Goal: Task Accomplishment & Management: Manage account settings

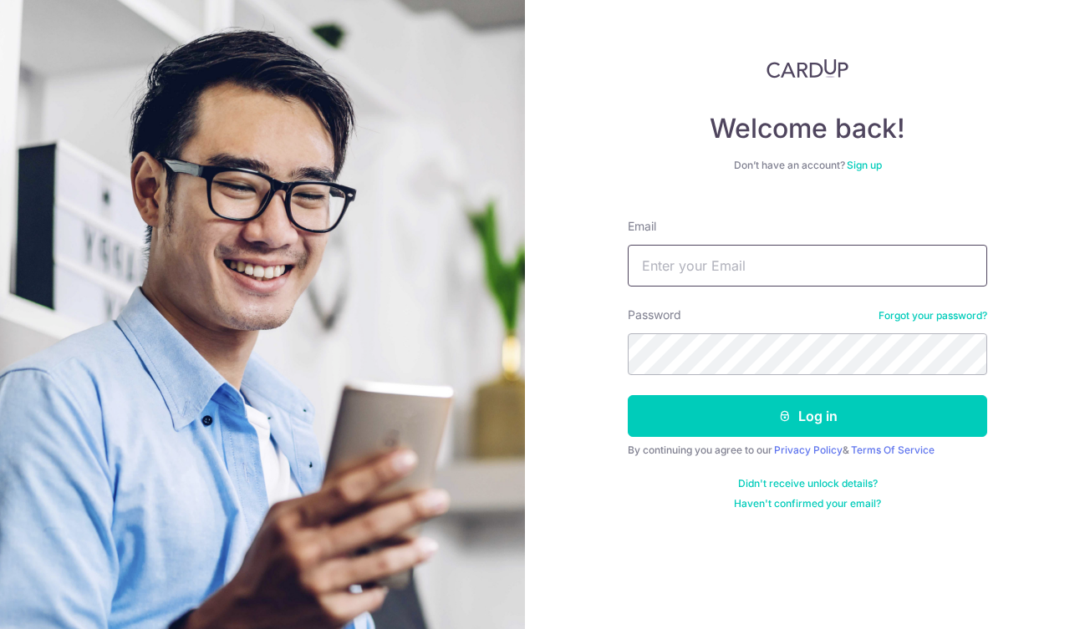
click at [708, 267] on input "Email" at bounding box center [807, 266] width 359 height 42
type input "angmengxuan@hotmail.com"
click at [628, 395] on button "Log in" at bounding box center [807, 416] width 359 height 42
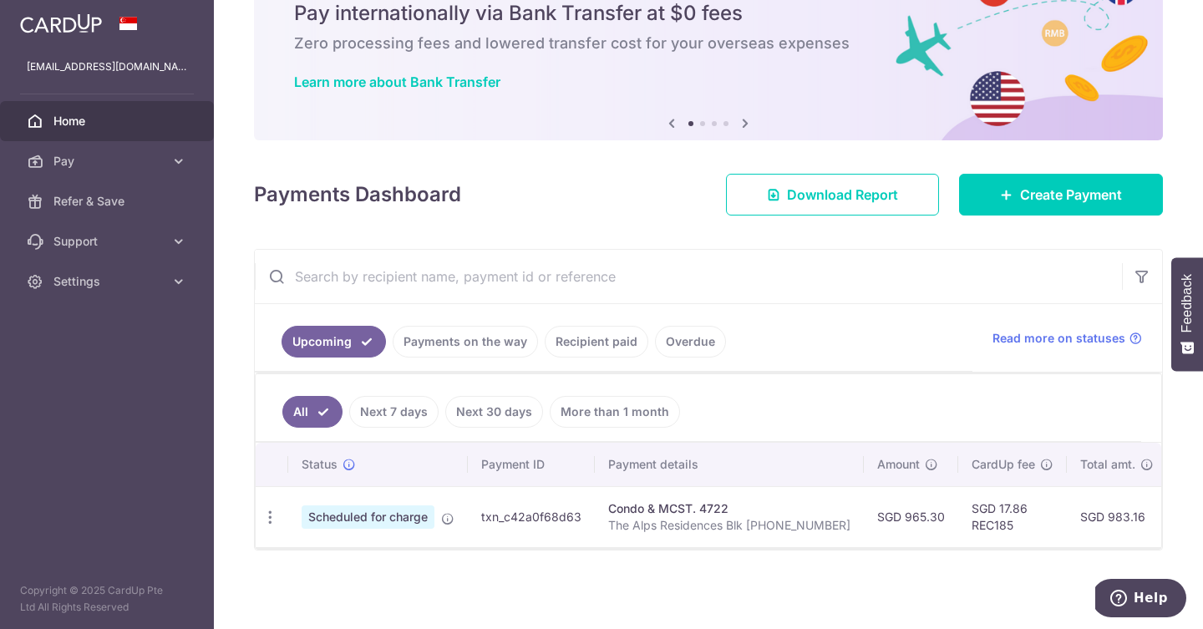
scroll to position [0, 286]
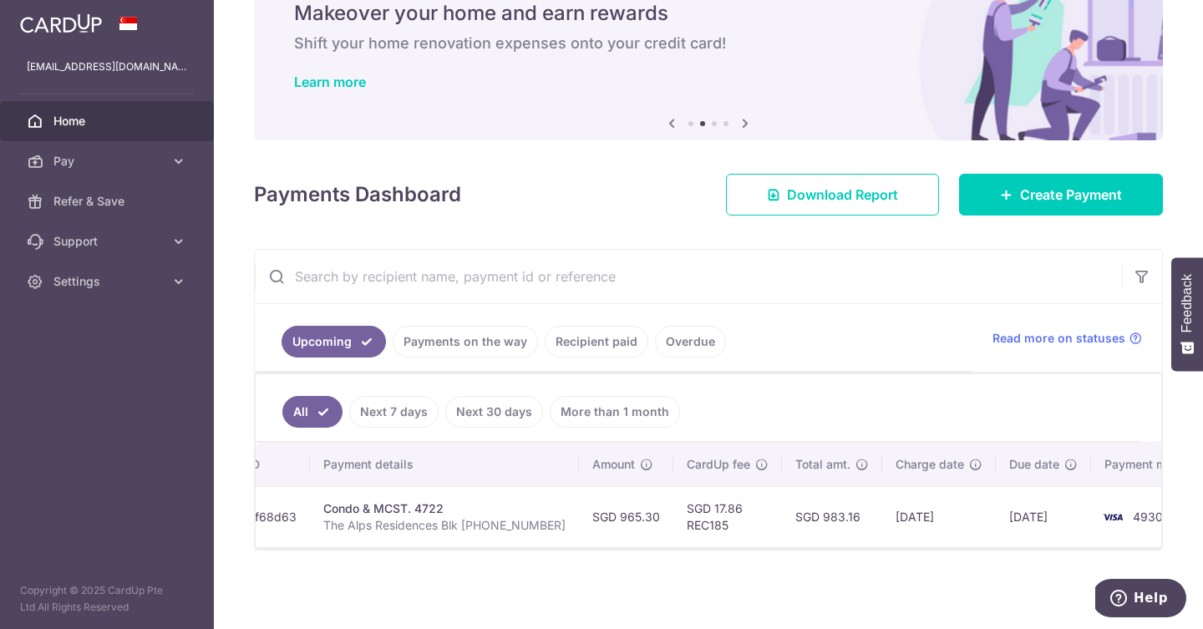
click at [1089, 516] on img at bounding box center [1112, 517] width 33 height 20
drag, startPoint x: 980, startPoint y: 516, endPoint x: 940, endPoint y: 516, distance: 40.1
click at [996, 516] on td "24/10/2025" at bounding box center [1043, 516] width 95 height 61
click at [904, 518] on td "21/10/2025" at bounding box center [939, 516] width 114 height 61
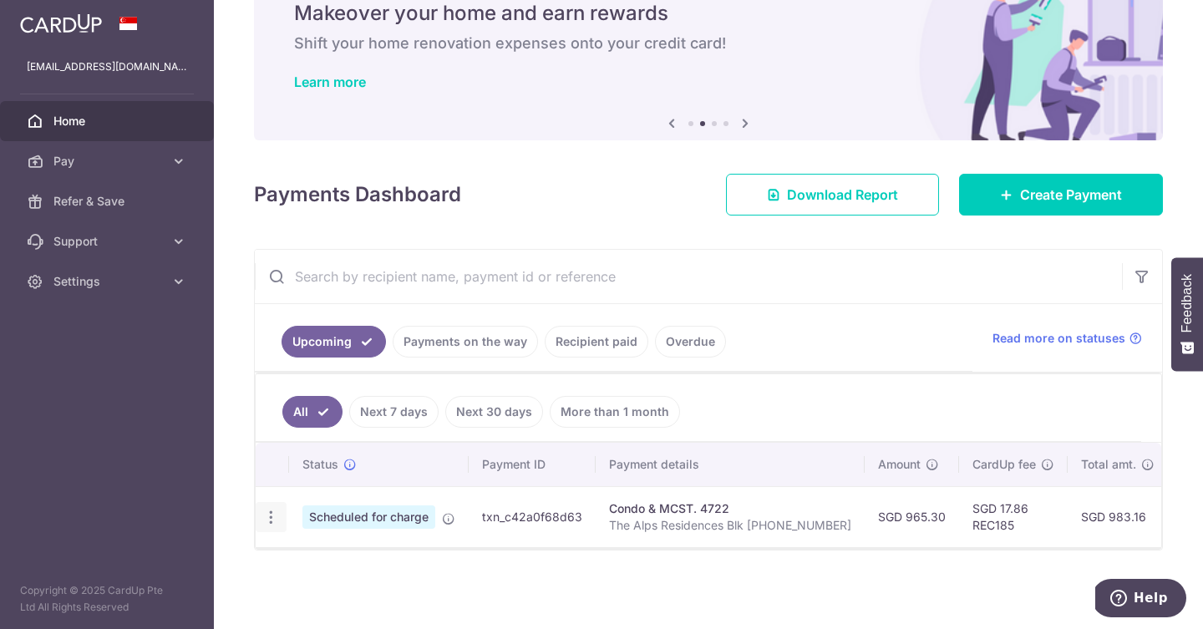
click at [265, 518] on icon "button" at bounding box center [271, 518] width 18 height 18
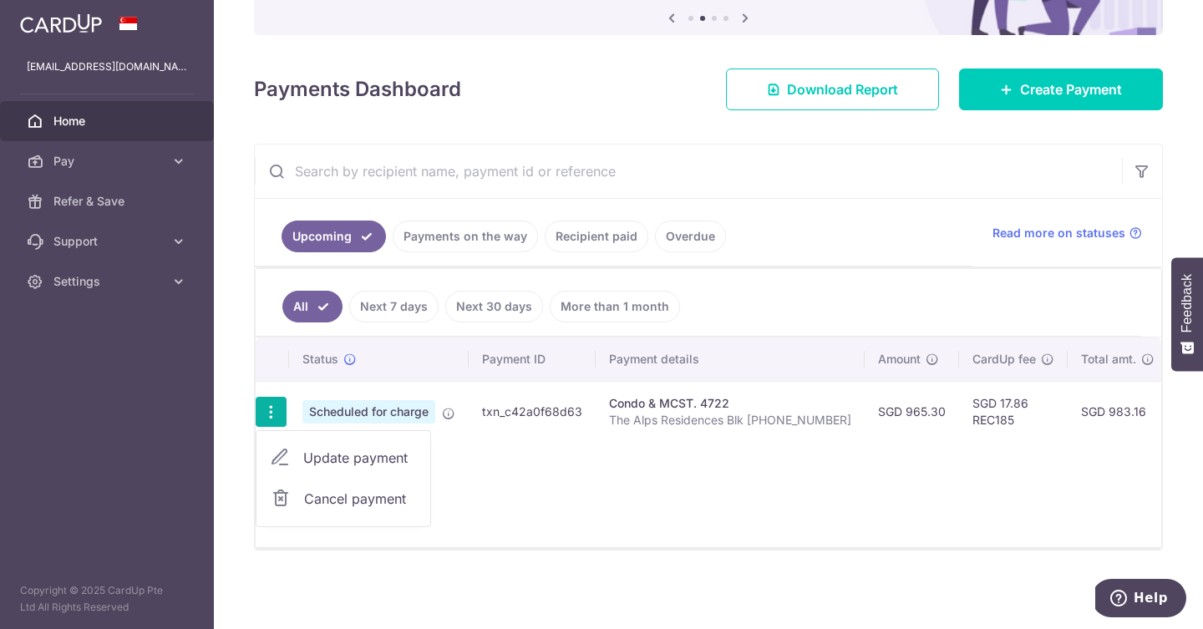
click at [363, 465] on span "Update payment" at bounding box center [360, 458] width 114 height 20
radio input "true"
type input "965.30"
type input "24/10/2025"
type input "The Alps Residences Blk 113 02-39"
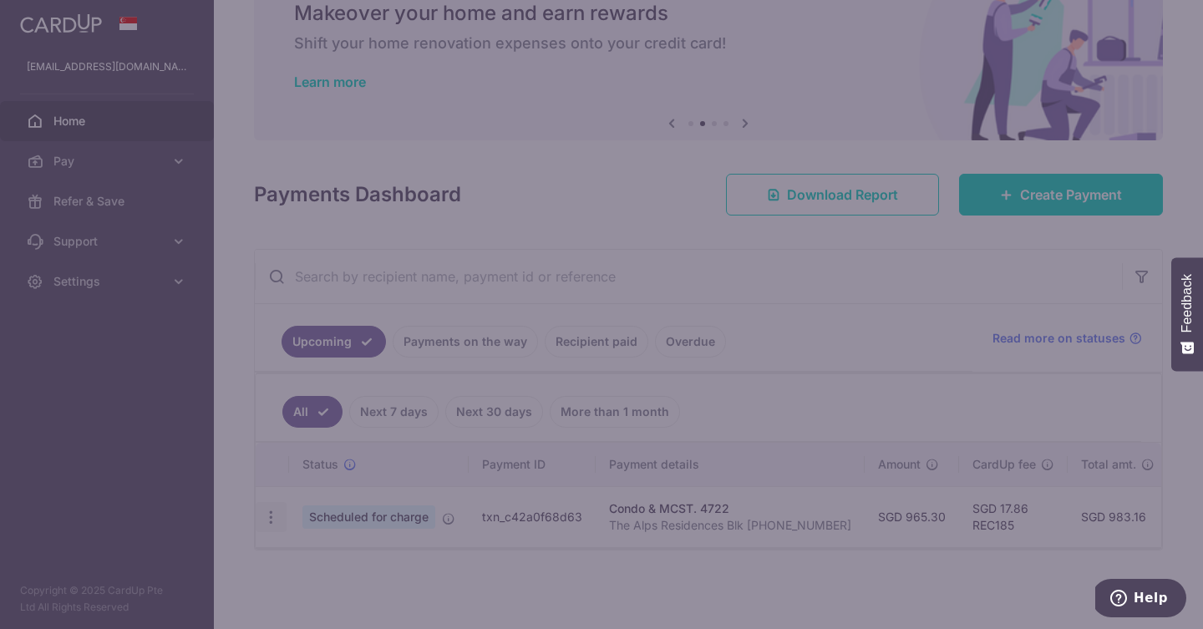
type input "REC185"
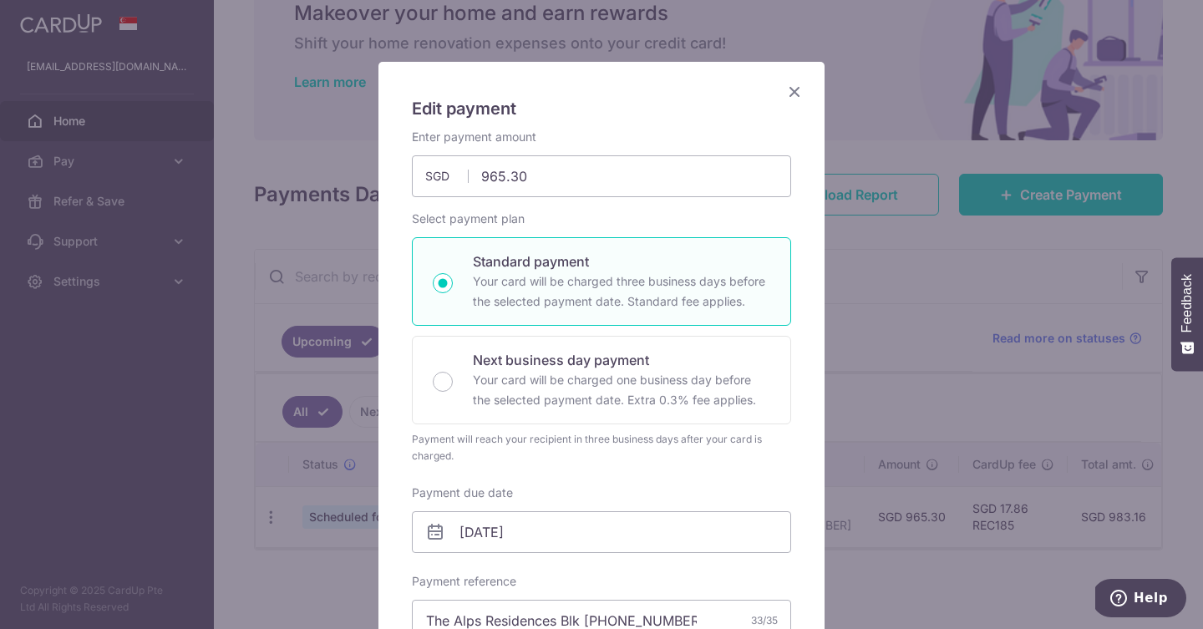
scroll to position [235, 0]
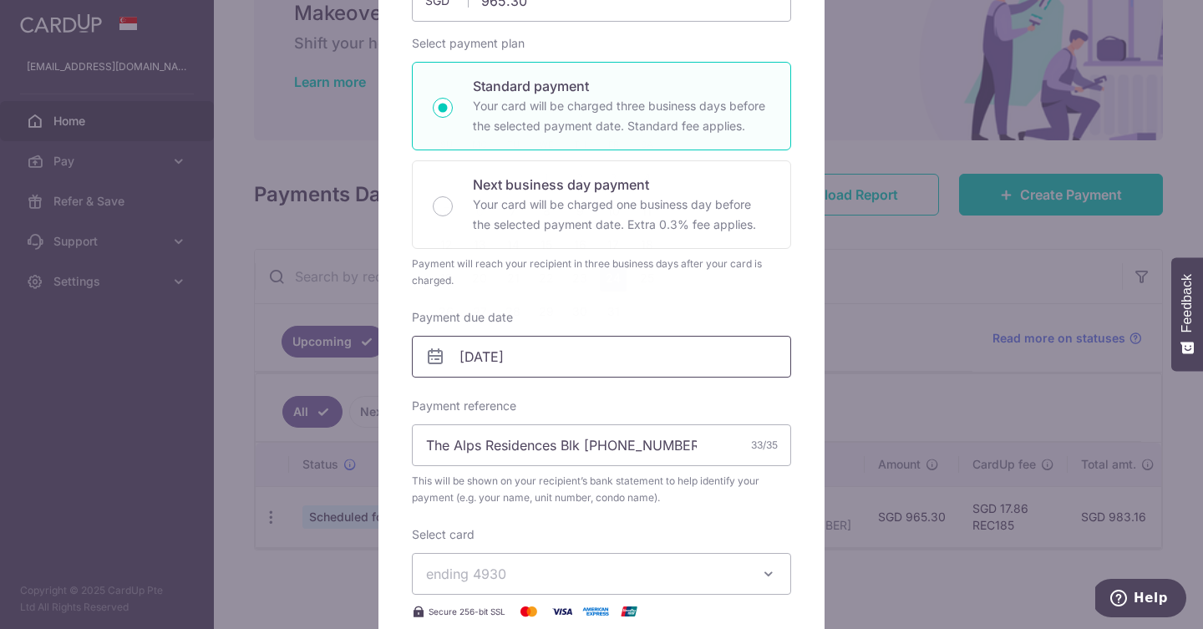
click at [582, 354] on input "24/10/2025" at bounding box center [601, 357] width 379 height 42
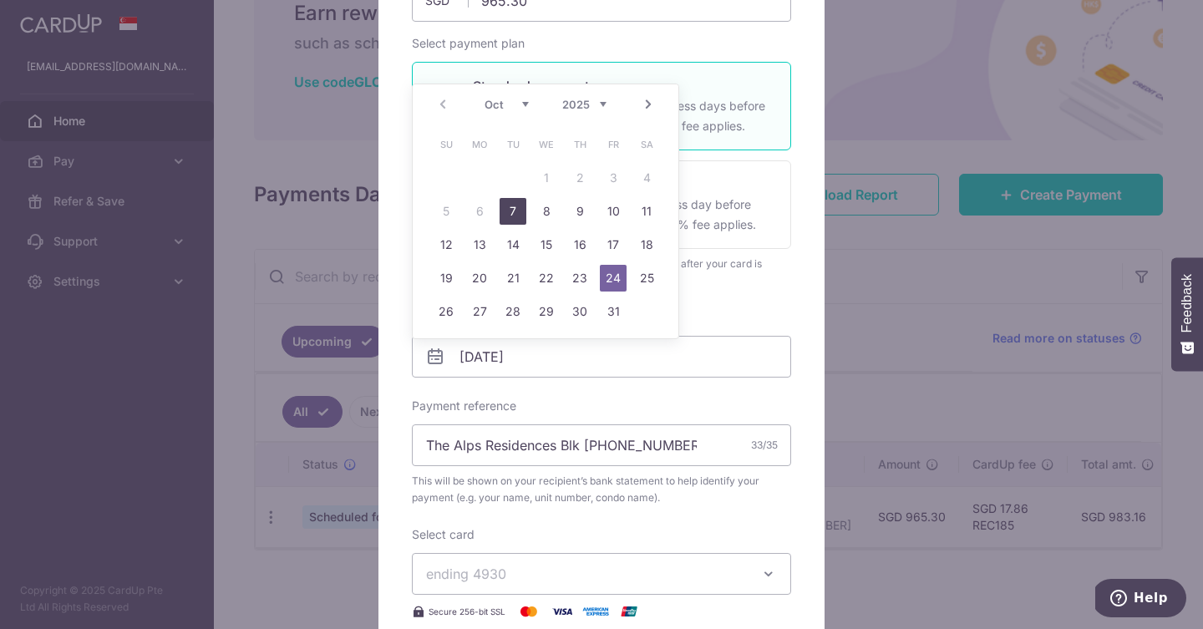
click at [520, 216] on link "7" at bounding box center [513, 211] width 27 height 27
type input "07/10/2025"
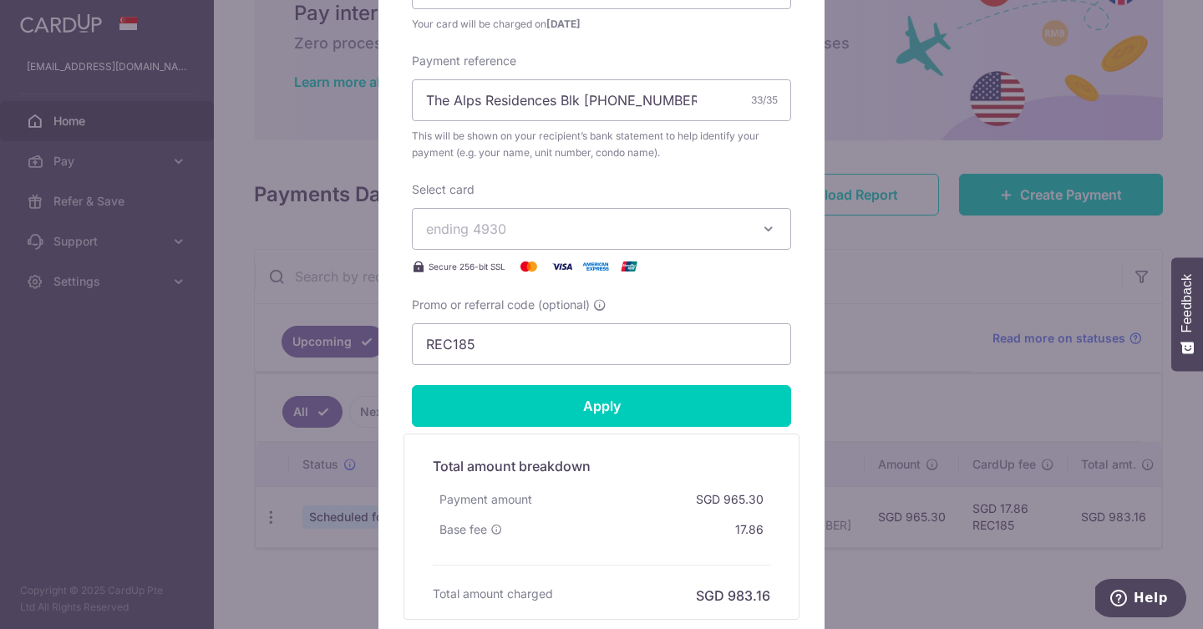
scroll to position [394, 0]
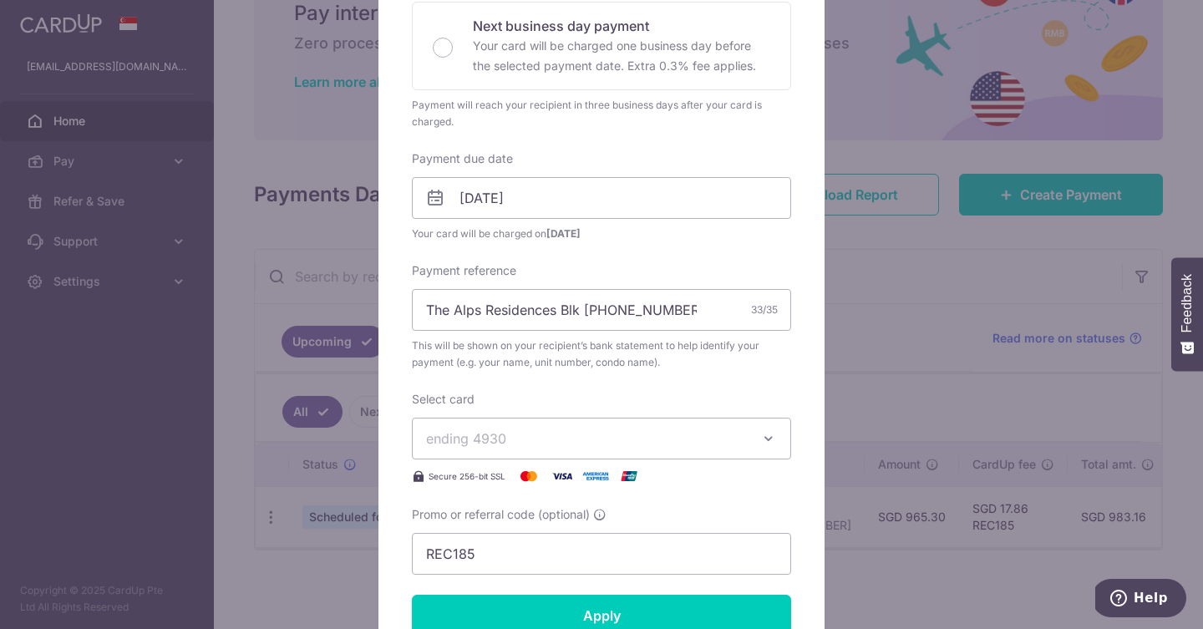
click at [664, 439] on span "ending 4930" at bounding box center [586, 439] width 321 height 20
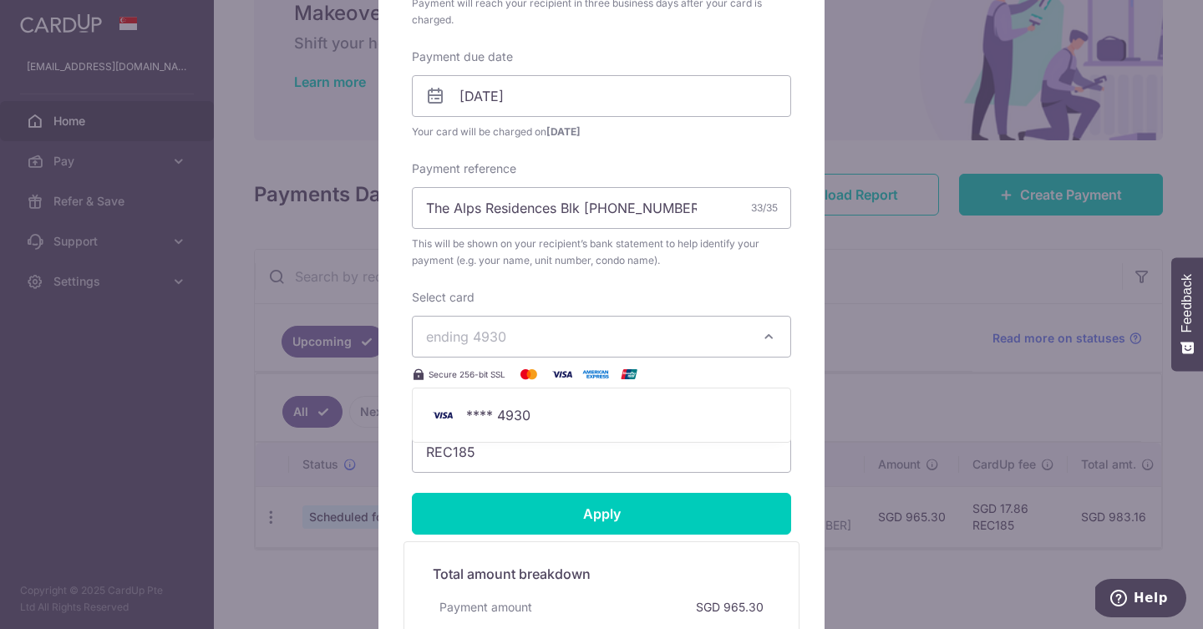
scroll to position [694, 0]
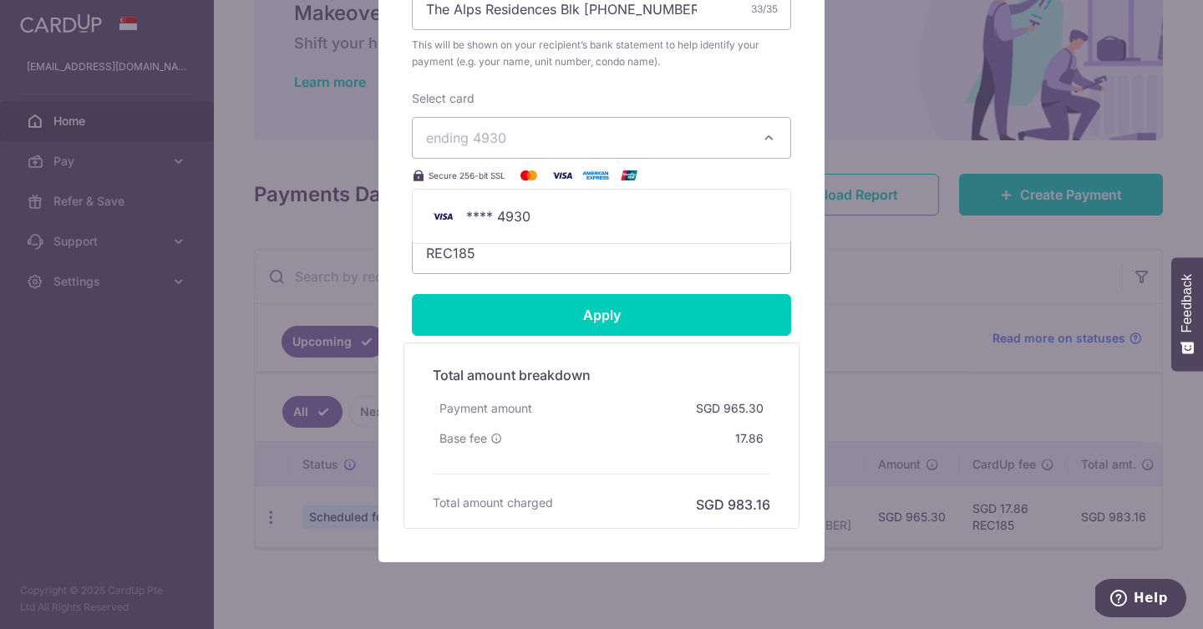
click at [689, 139] on span "ending 4930" at bounding box center [586, 138] width 321 height 20
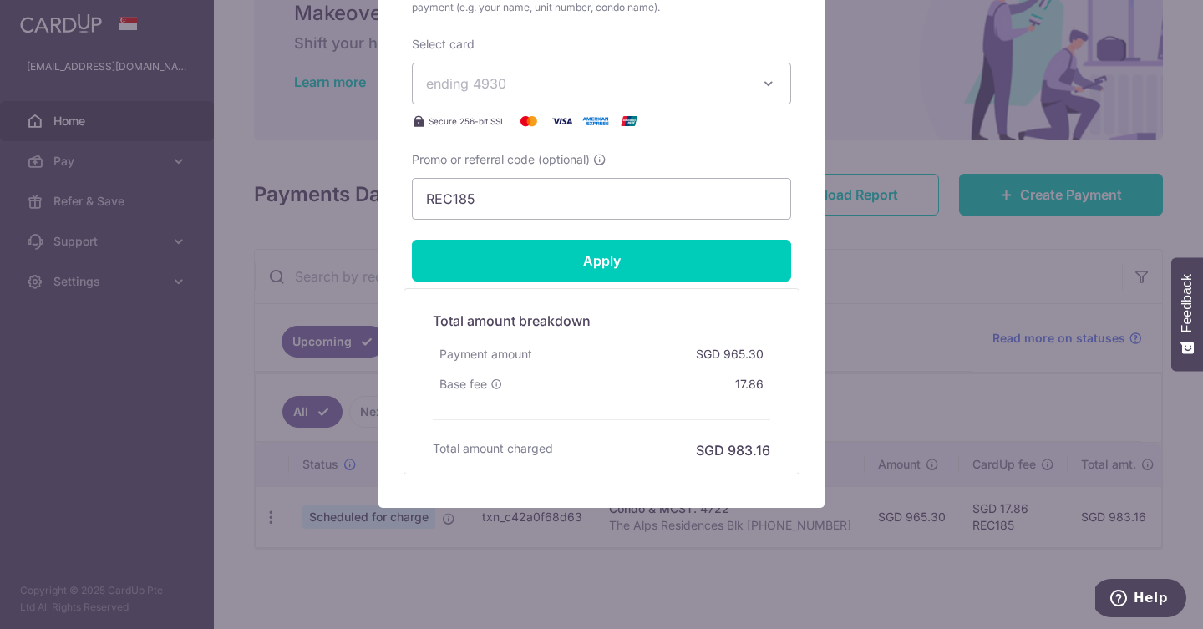
click at [560, 101] on button "ending 4930" at bounding box center [601, 84] width 379 height 42
click at [911, 240] on div "Edit payment By clicking apply, you will make changes to all payments to 4722 s…" at bounding box center [601, 314] width 1203 height 629
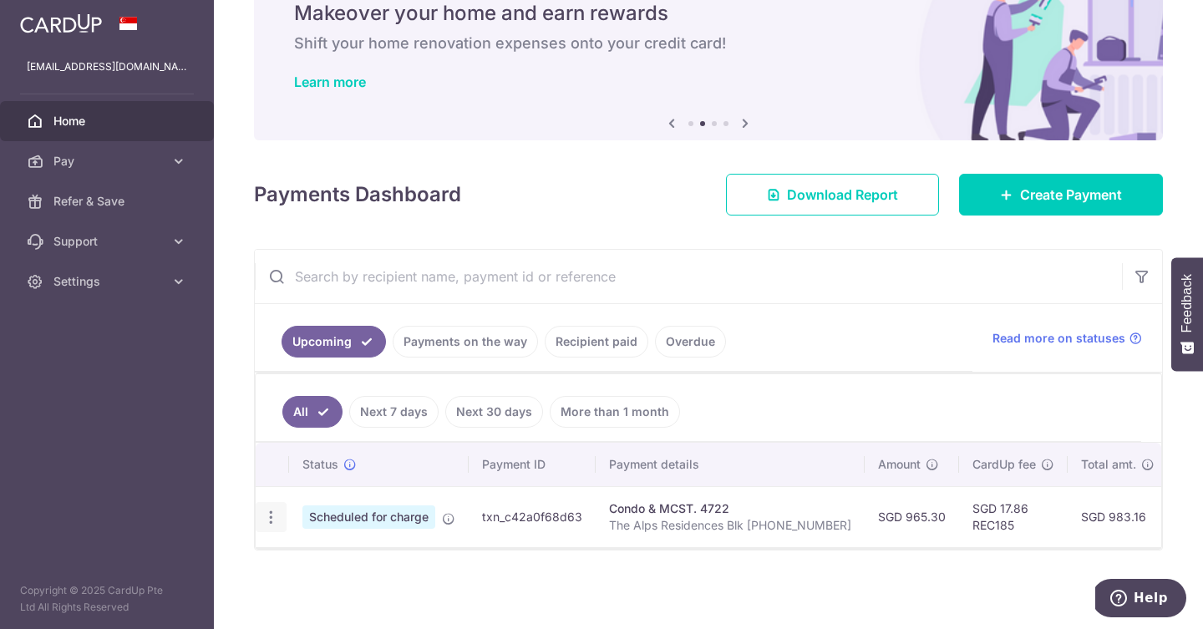
click at [271, 516] on icon "button" at bounding box center [271, 518] width 18 height 18
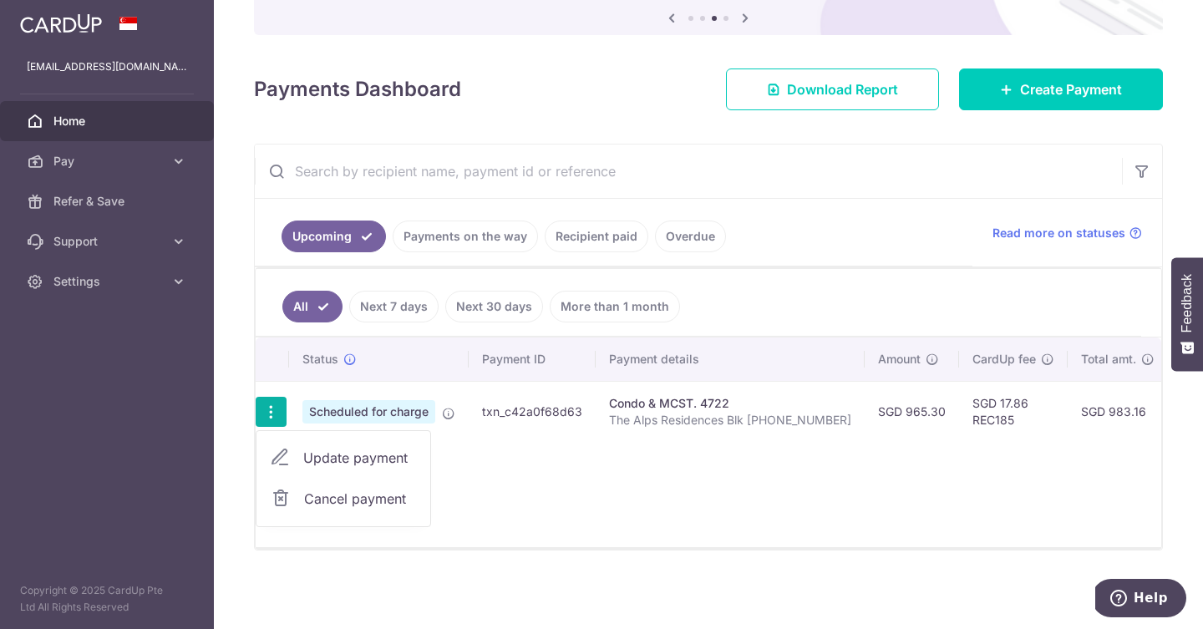
click at [392, 462] on span "Update payment" at bounding box center [360, 458] width 114 height 20
radio input "true"
type input "24/10/2025"
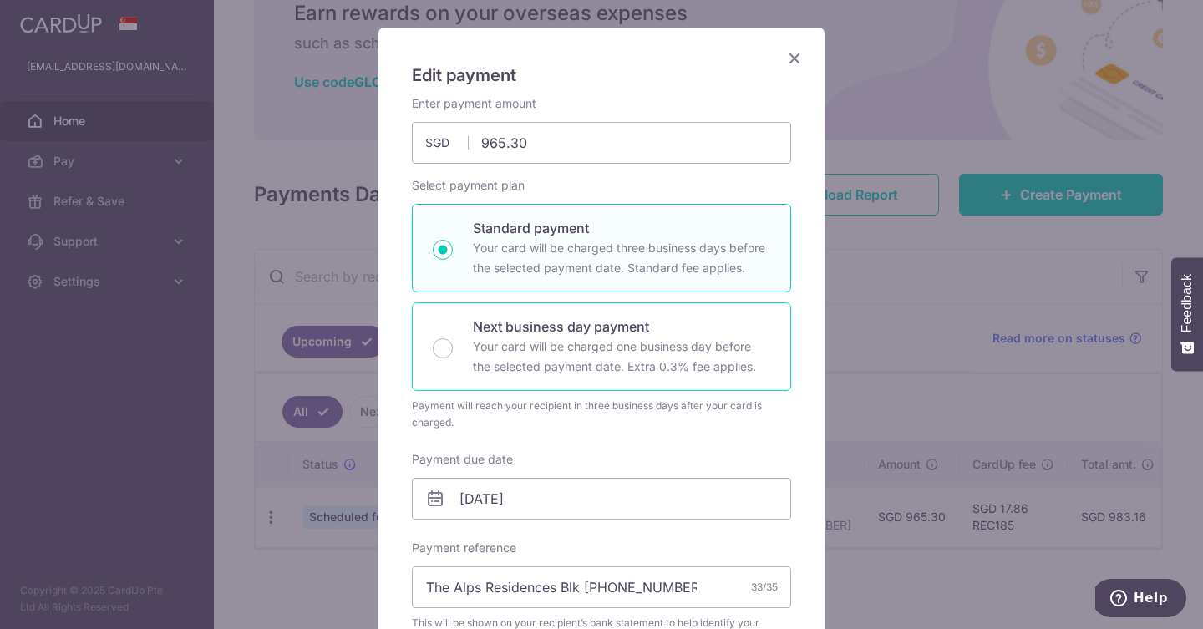
scroll to position [382, 0]
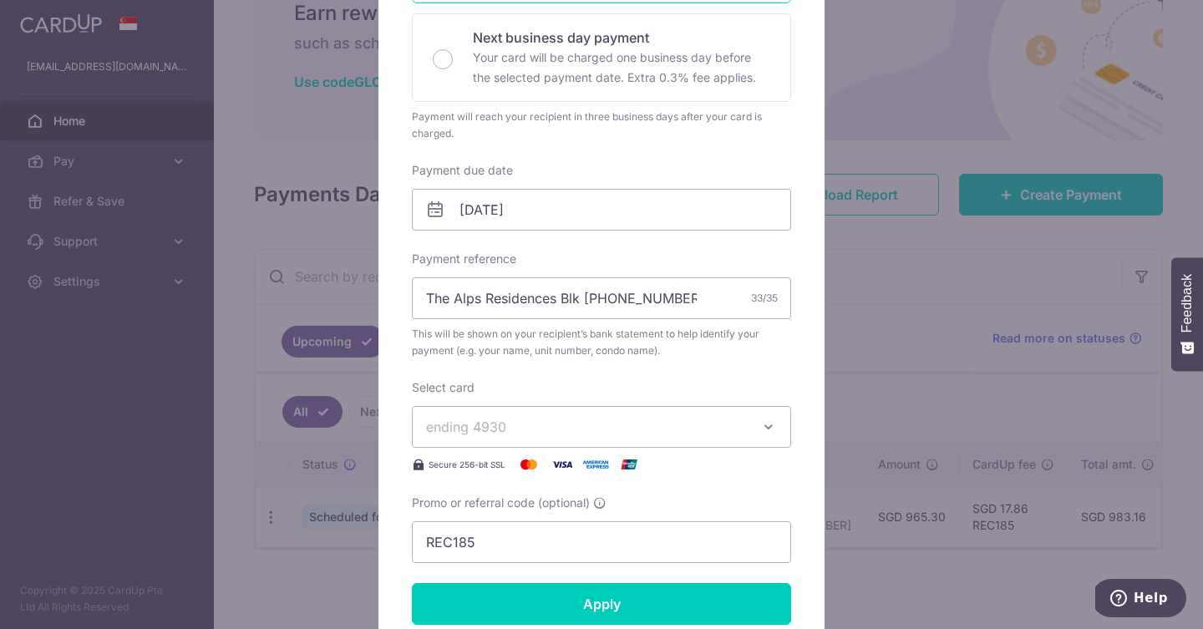
click at [538, 425] on span "ending 4930" at bounding box center [586, 427] width 321 height 20
click at [527, 491] on link "**** 4930" at bounding box center [602, 505] width 378 height 40
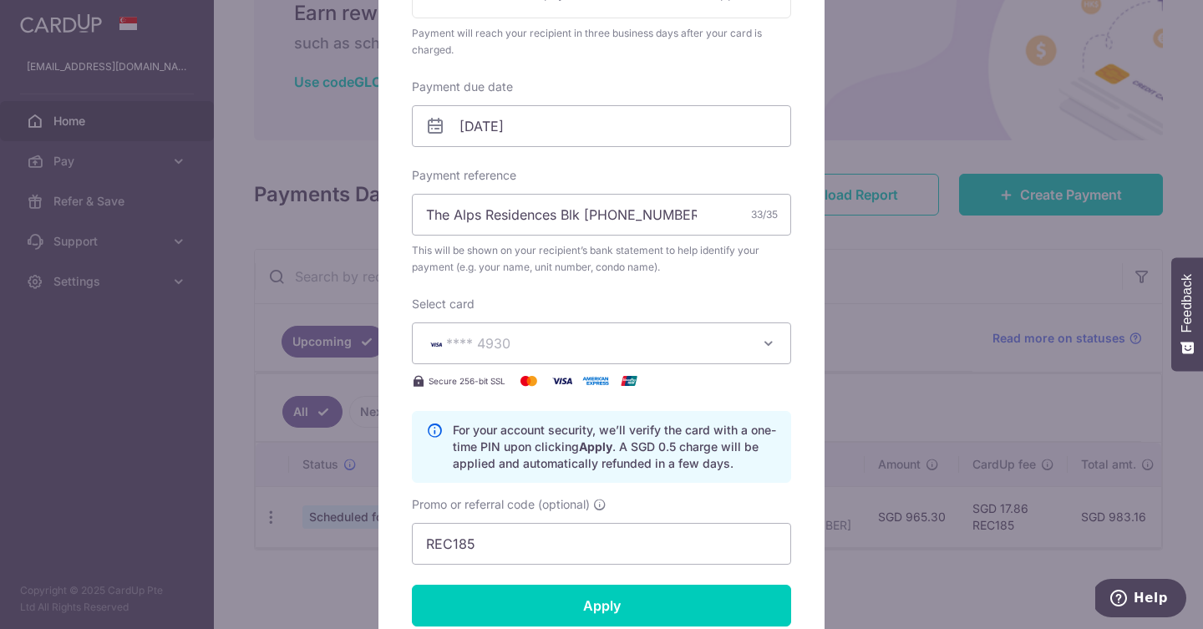
scroll to position [475, 0]
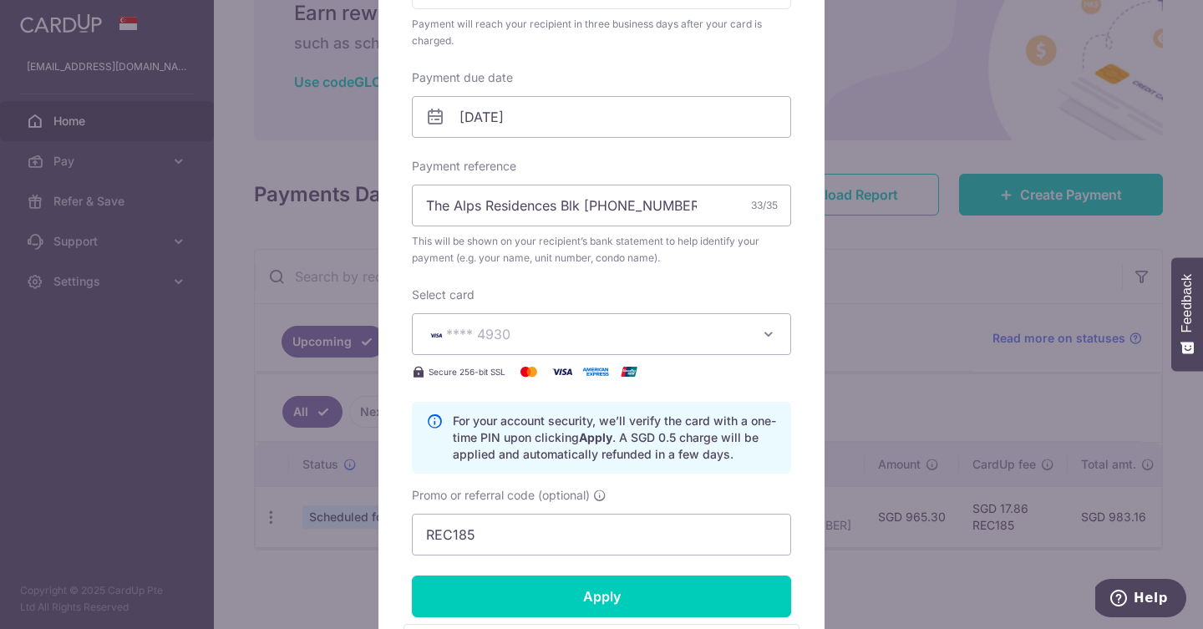
click at [565, 353] on div "Select card **** 4930 **** 4930 Secure 256-bit SSL" at bounding box center [601, 334] width 379 height 95
click at [566, 338] on span "**** 4930" at bounding box center [586, 334] width 321 height 20
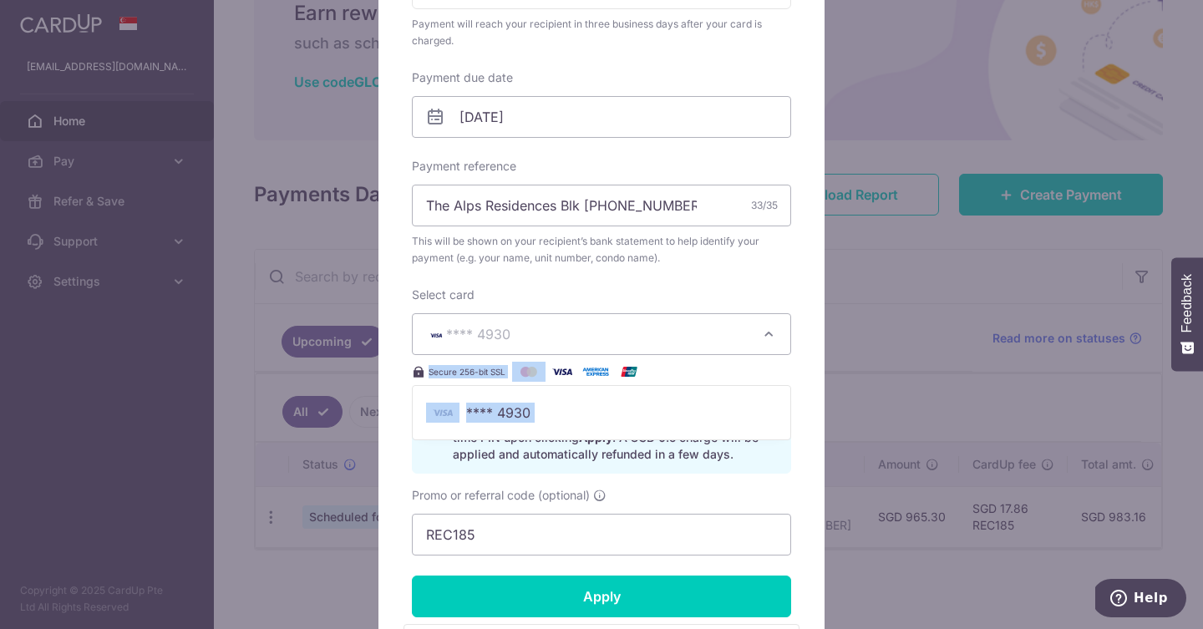
click at [929, 349] on div "Edit payment By clicking apply, you will make changes to all payments to 4722 s…" at bounding box center [601, 314] width 1203 height 629
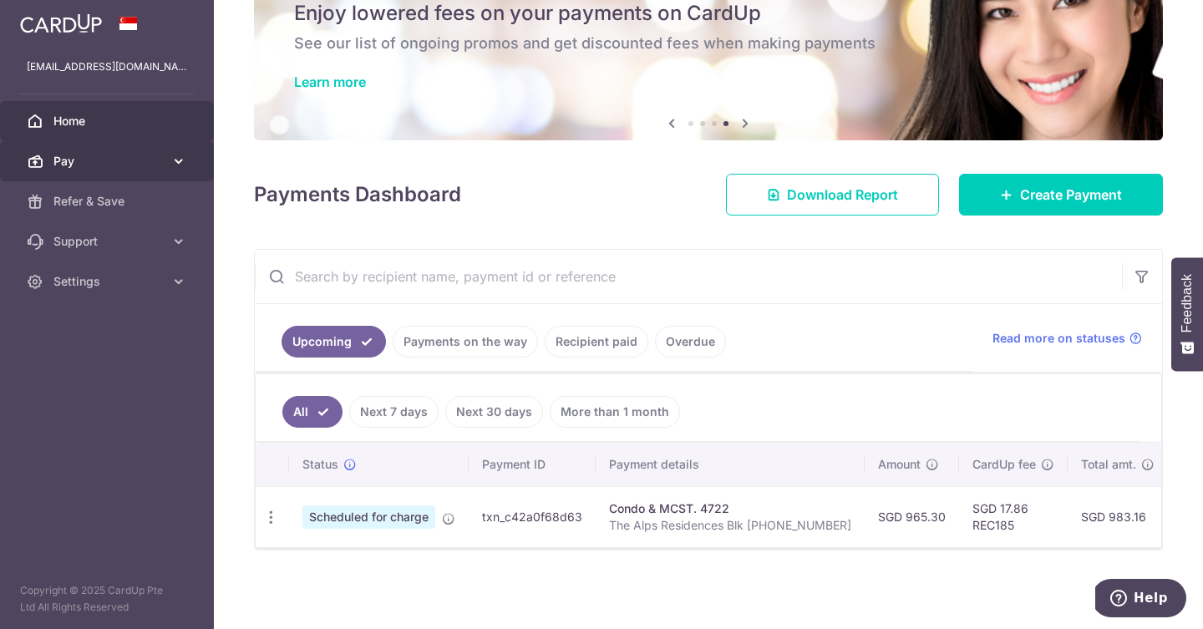
click at [114, 151] on link "Pay" at bounding box center [107, 161] width 214 height 40
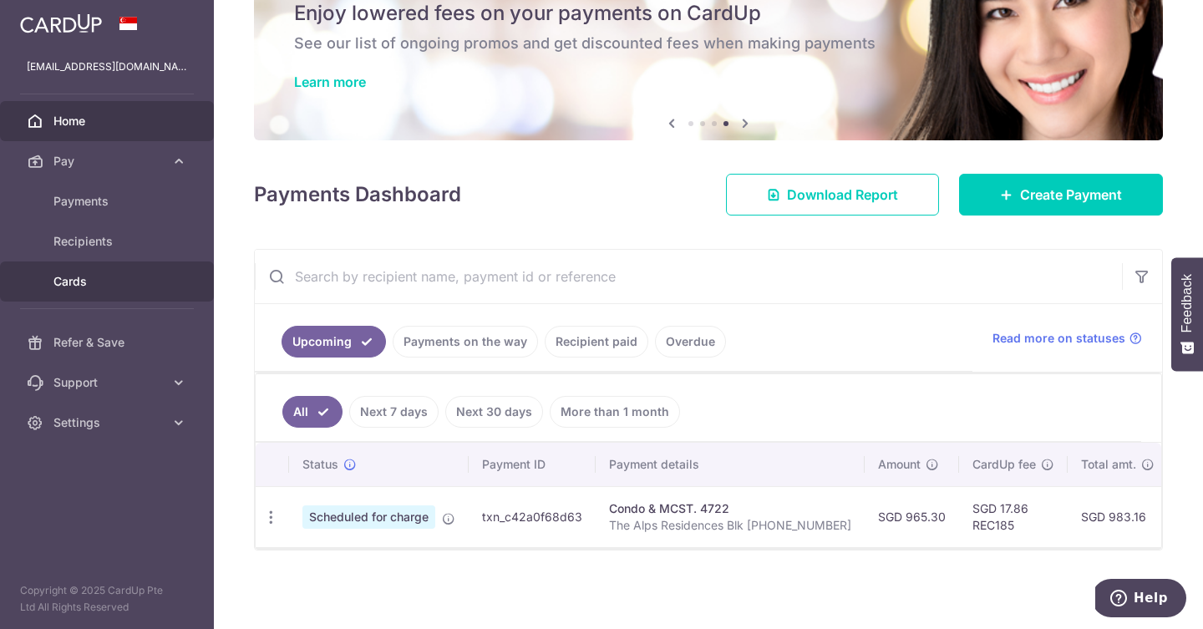
click at [109, 300] on link "Cards" at bounding box center [107, 282] width 214 height 40
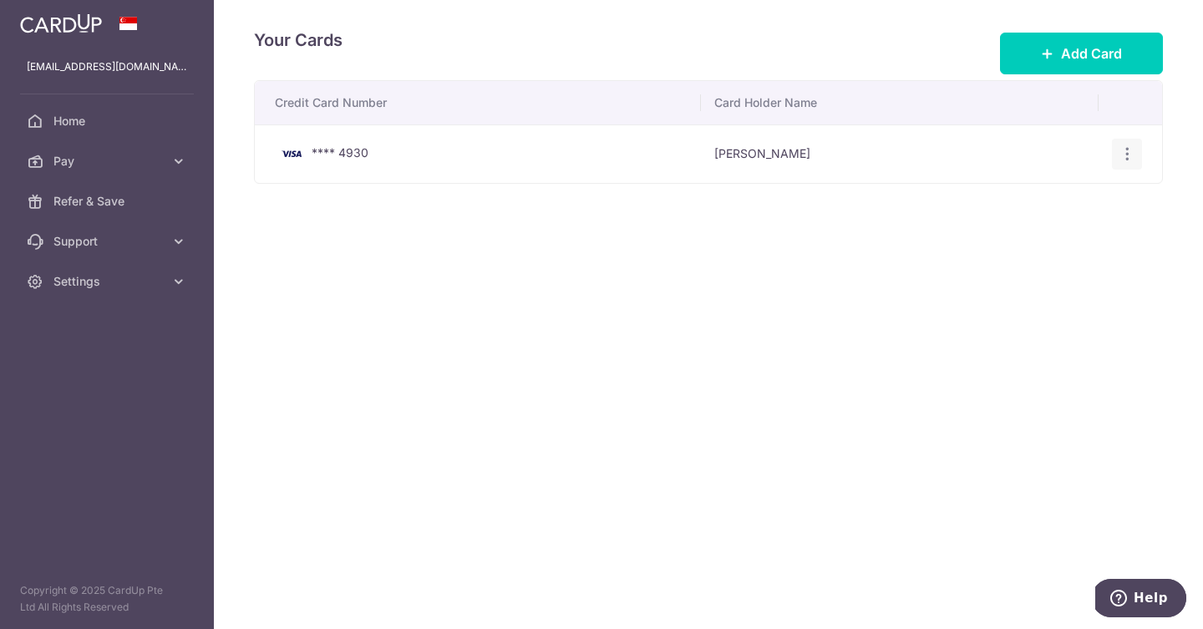
click at [1089, 160] on div "View/Edit Delete" at bounding box center [1127, 154] width 31 height 31
click at [1089, 153] on div "View/Edit Delete" at bounding box center [1127, 154] width 31 height 31
click at [1089, 151] on icon "button" at bounding box center [1128, 154] width 18 height 18
click at [1061, 206] on span "View/Edit" at bounding box center [1071, 201] width 114 height 20
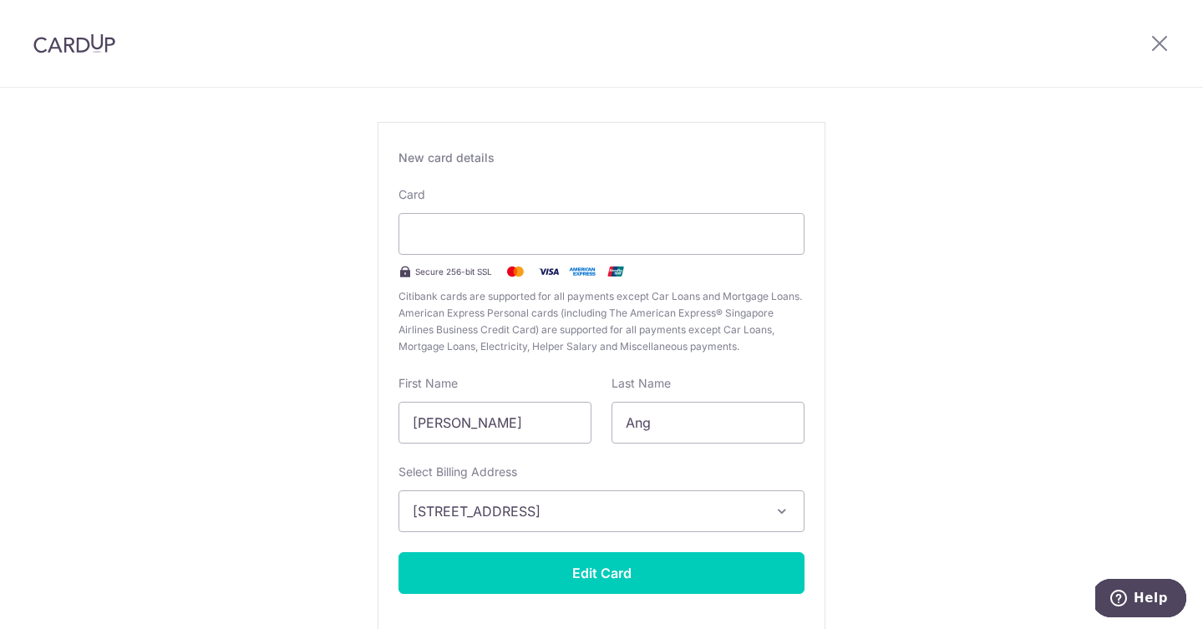
scroll to position [84, 0]
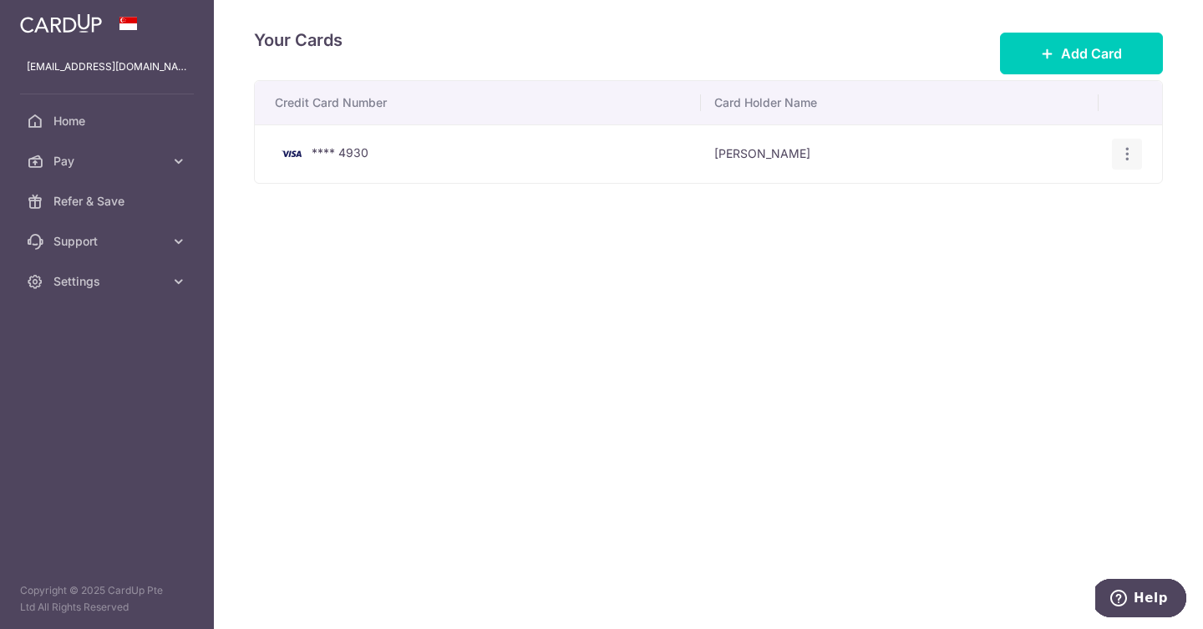
click at [1089, 152] on icon "button" at bounding box center [1128, 154] width 18 height 18
click at [1047, 197] on span "View/Edit" at bounding box center [1071, 201] width 114 height 20
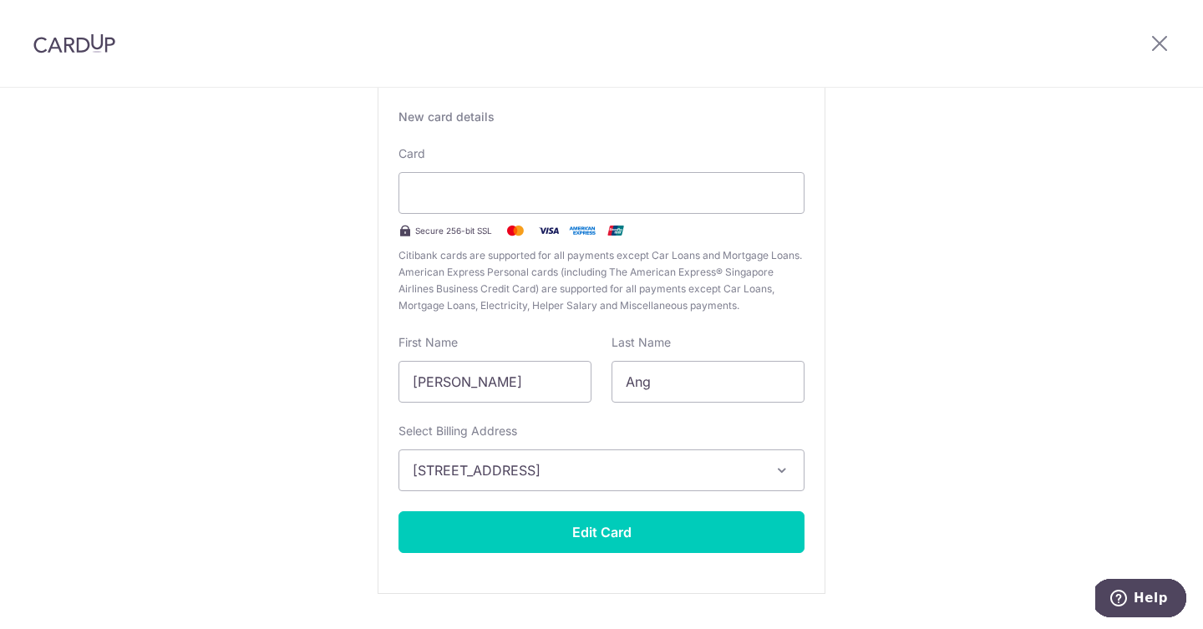
scroll to position [160, 0]
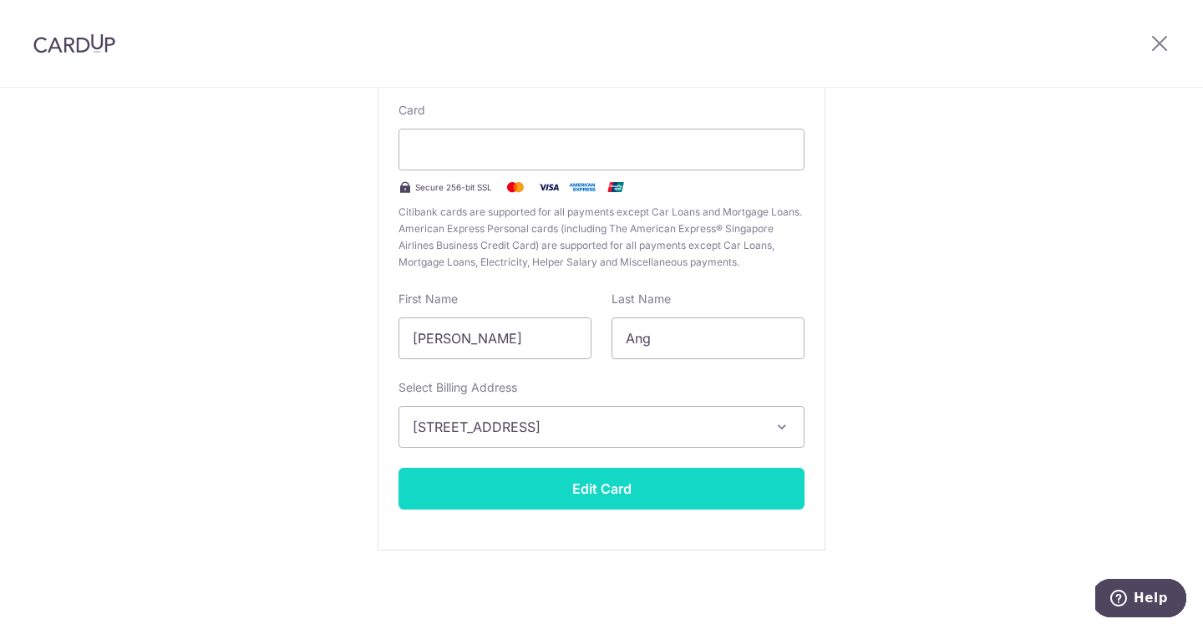
click at [645, 493] on button "Edit Card" at bounding box center [602, 489] width 406 height 42
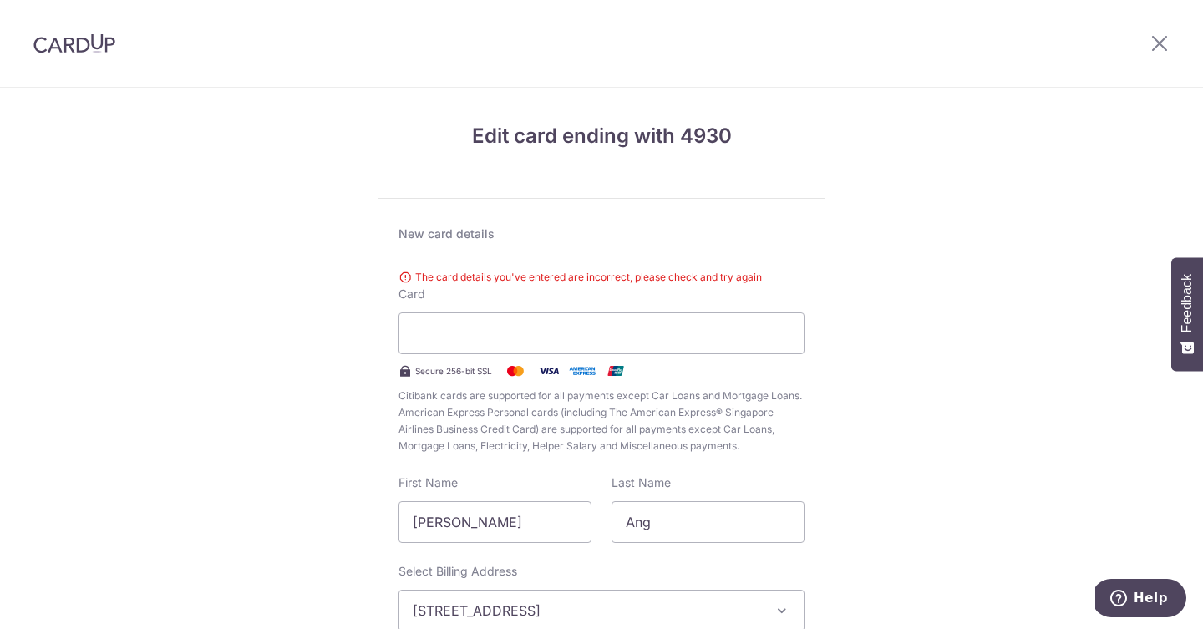
scroll to position [181, 0]
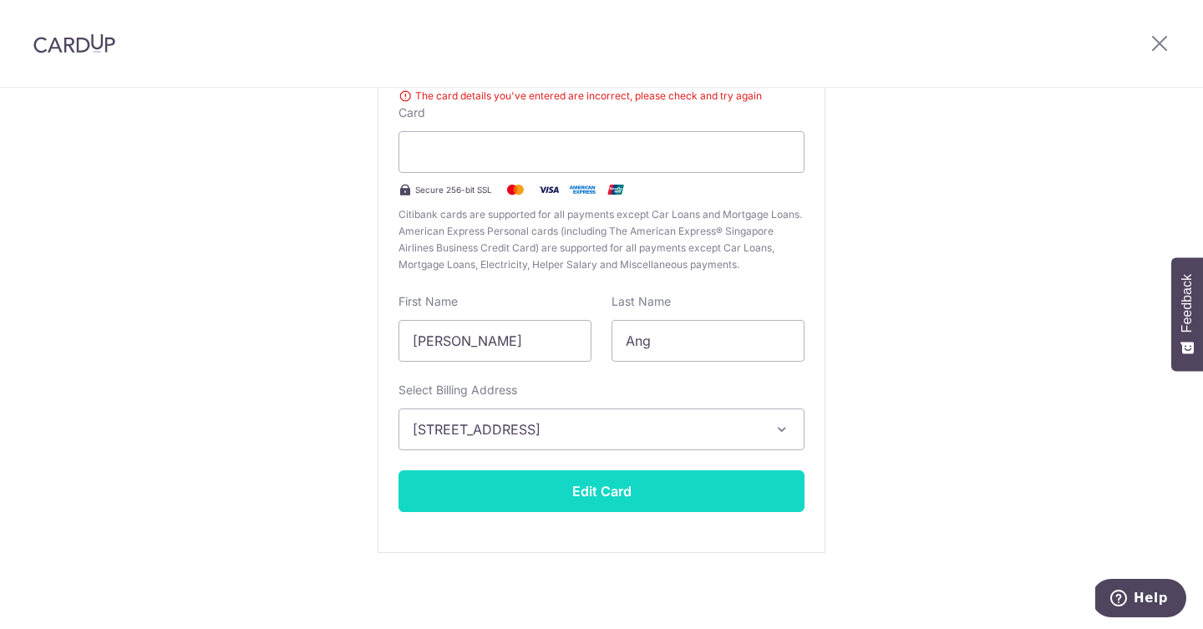
click at [588, 494] on button "Edit Card" at bounding box center [602, 491] width 406 height 42
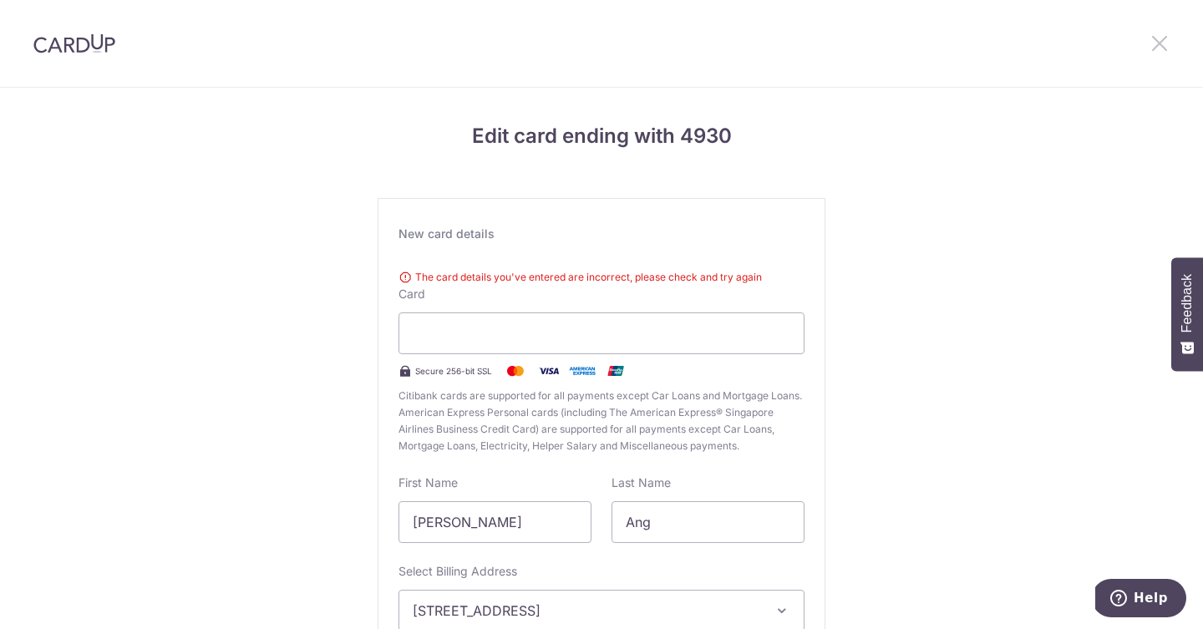
click at [1164, 42] on icon at bounding box center [1160, 43] width 20 height 21
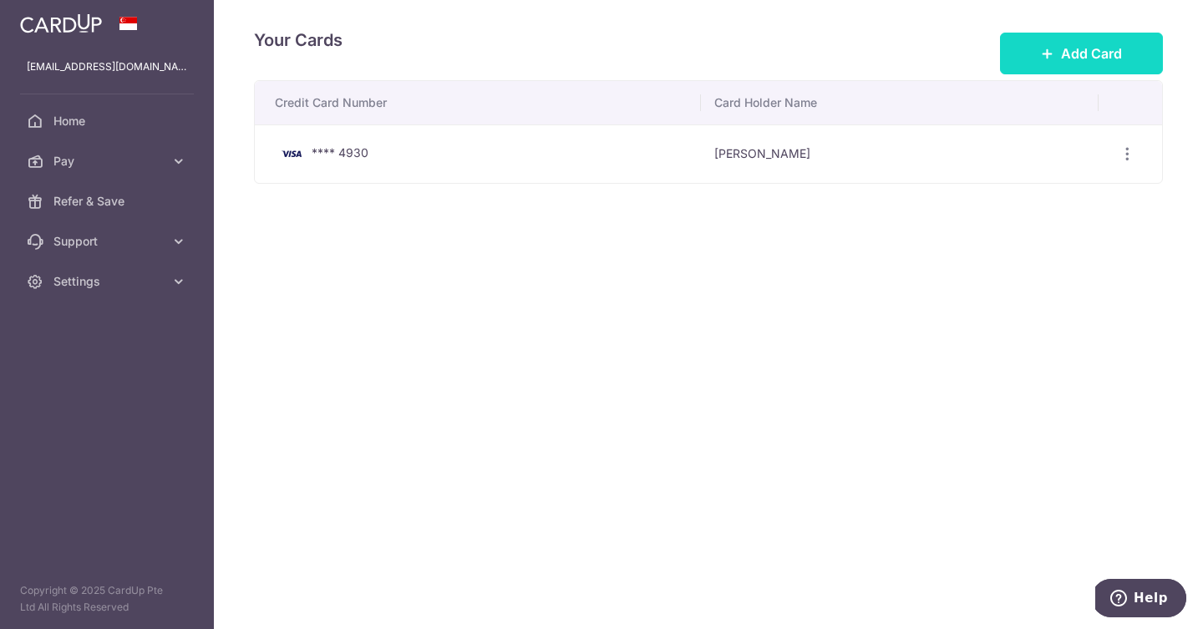
click at [1087, 58] on span "Add Card" at bounding box center [1091, 53] width 61 height 20
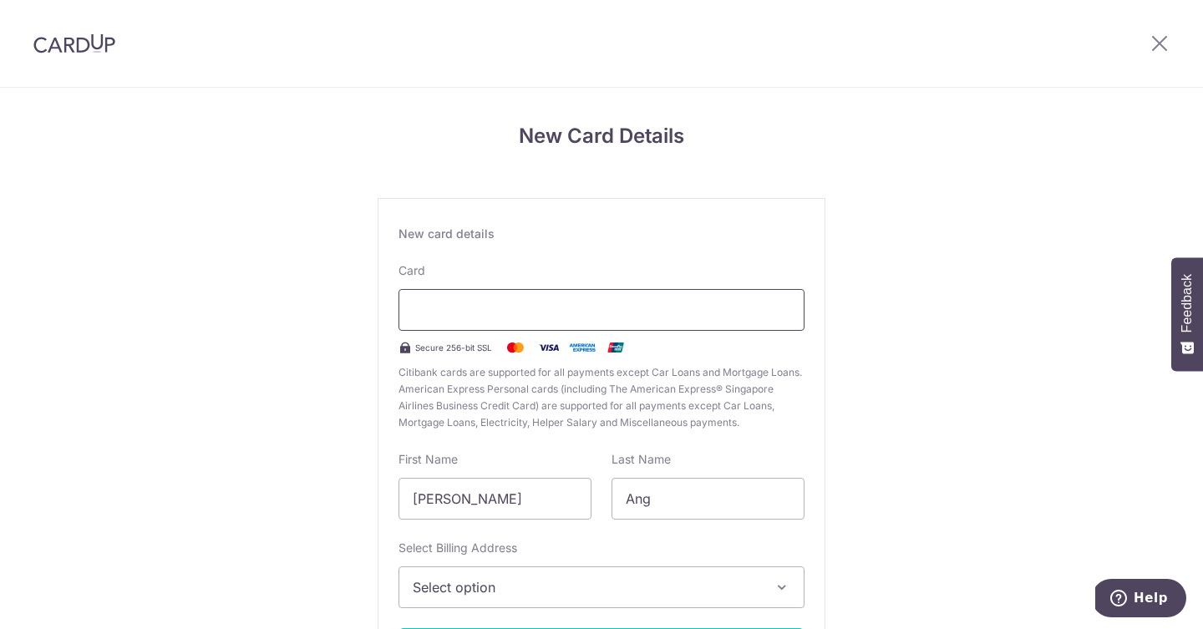
click at [463, 297] on div at bounding box center [602, 310] width 406 height 42
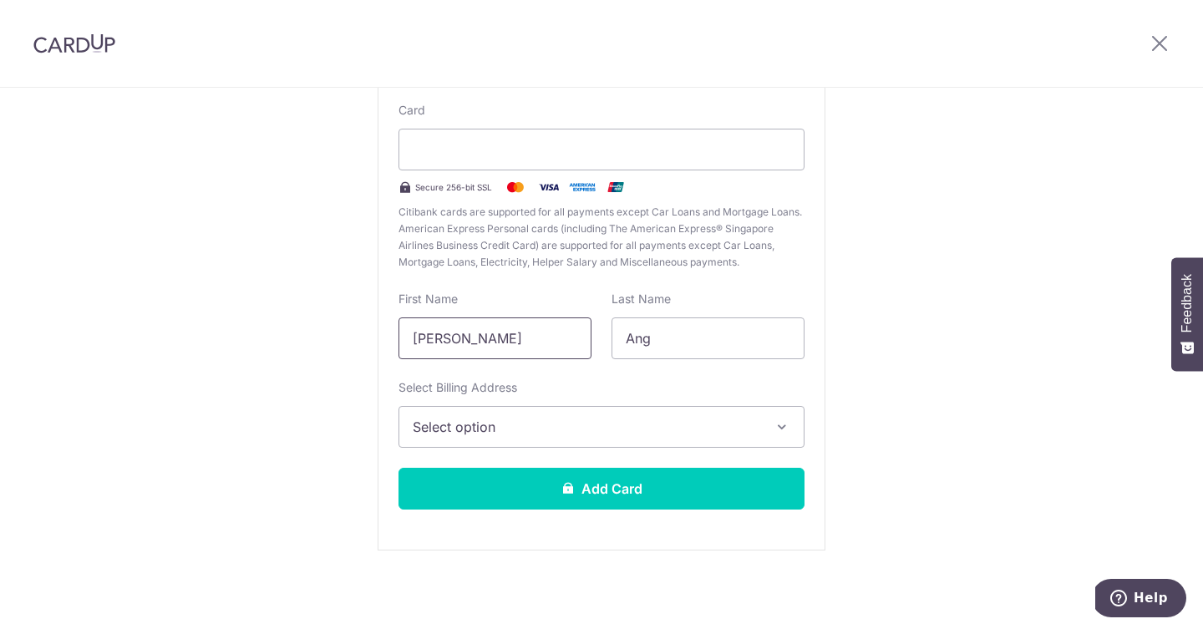
drag, startPoint x: 469, startPoint y: 338, endPoint x: 216, endPoint y: 312, distance: 254.6
click at [216, 312] on div "New Card Details New card details Card Secure 256-bit SSL Citibank cards are su…" at bounding box center [601, 278] width 1203 height 702
type input "michelle"
drag, startPoint x: 570, startPoint y: 453, endPoint x: 575, endPoint y: 445, distance: 9.7
click at [572, 449] on div "New card details Card Secure 256-bit SSL Citibank cards are supported for all p…" at bounding box center [602, 294] width 448 height 513
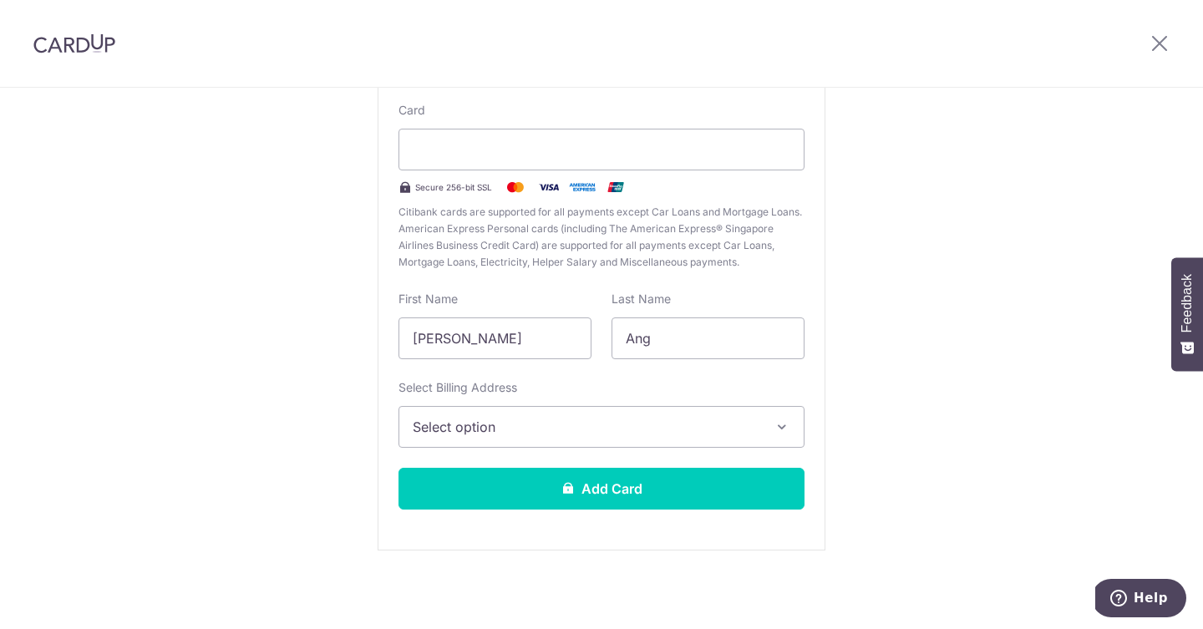
click at [582, 431] on span "Select option" at bounding box center [587, 427] width 348 height 20
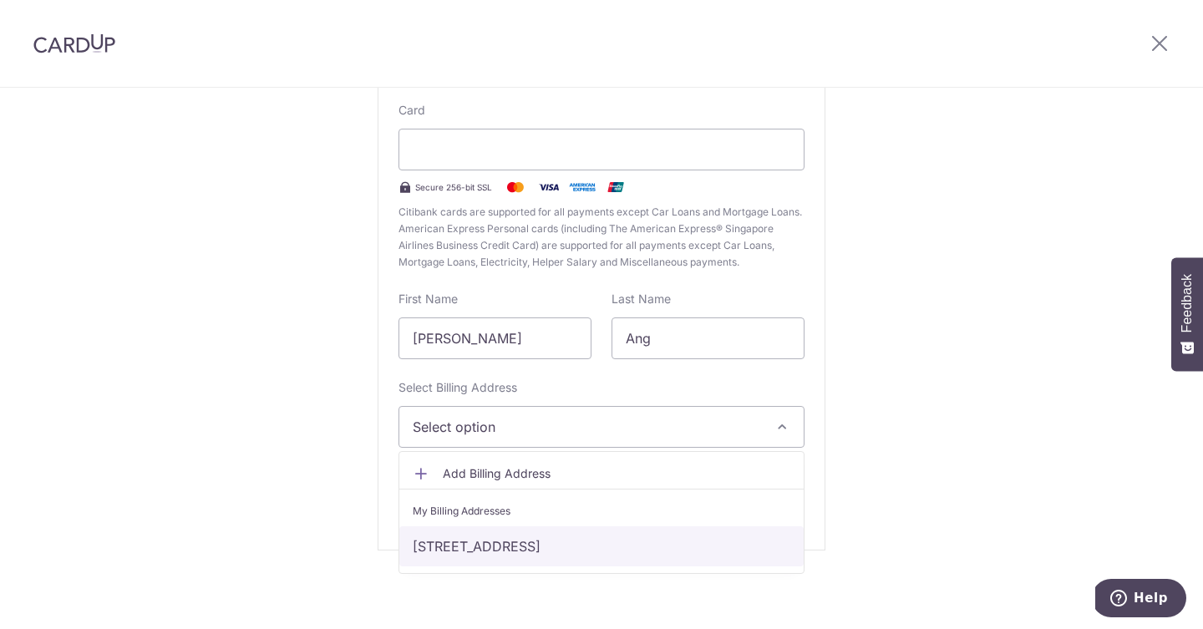
click at [596, 536] on link "113 Tampines St 86, The Alps Residences, #02-39, singapore, North, Singapore-52…" at bounding box center [601, 546] width 404 height 40
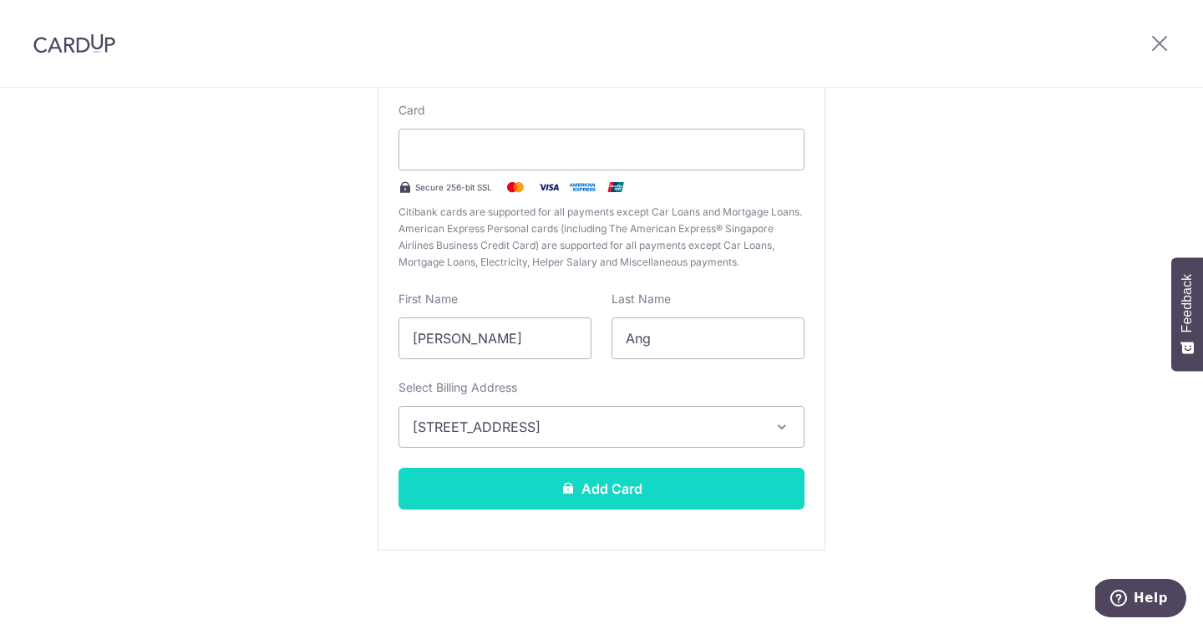
click at [659, 490] on button "Add Card" at bounding box center [602, 489] width 406 height 42
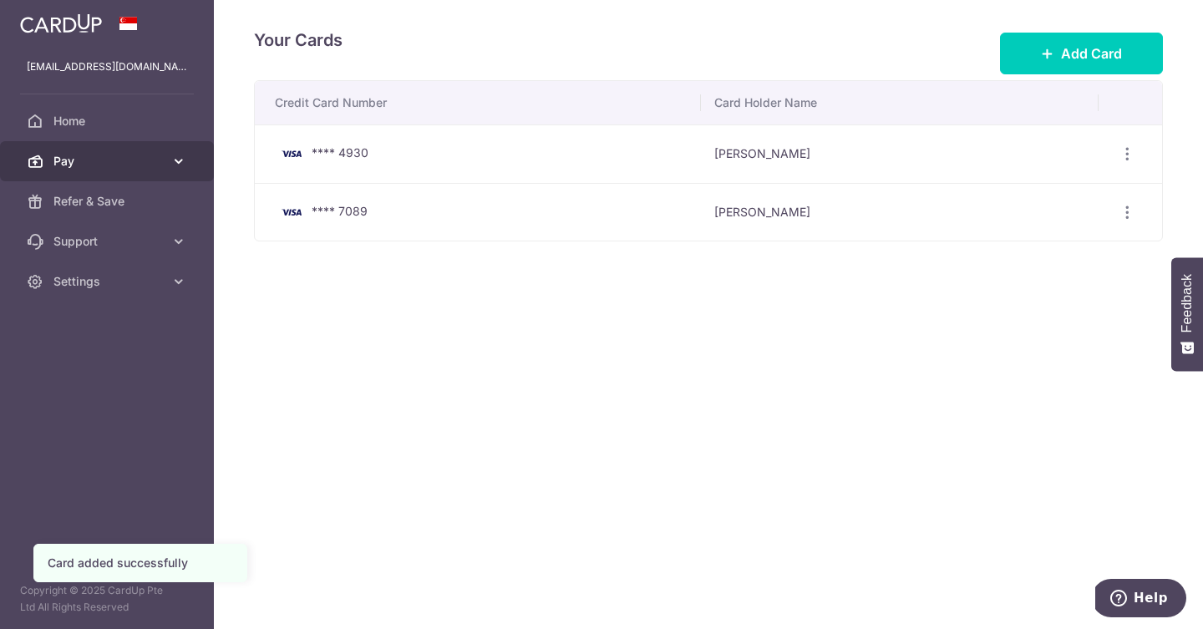
click at [172, 161] on icon at bounding box center [178, 161] width 17 height 17
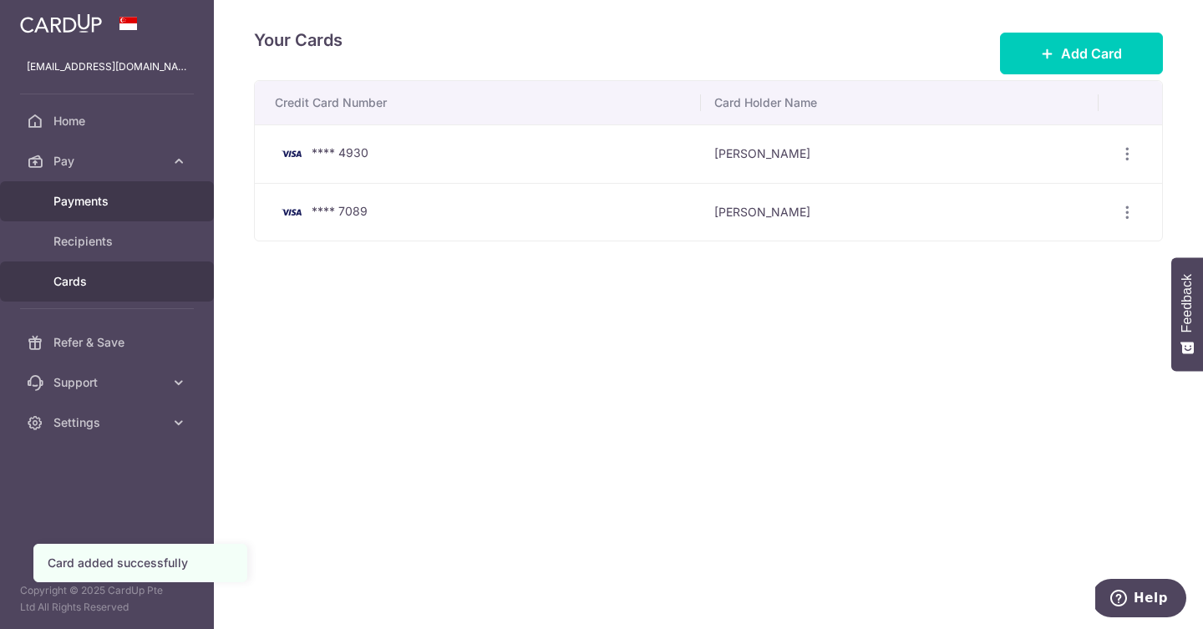
click at [141, 205] on span "Payments" at bounding box center [108, 201] width 110 height 17
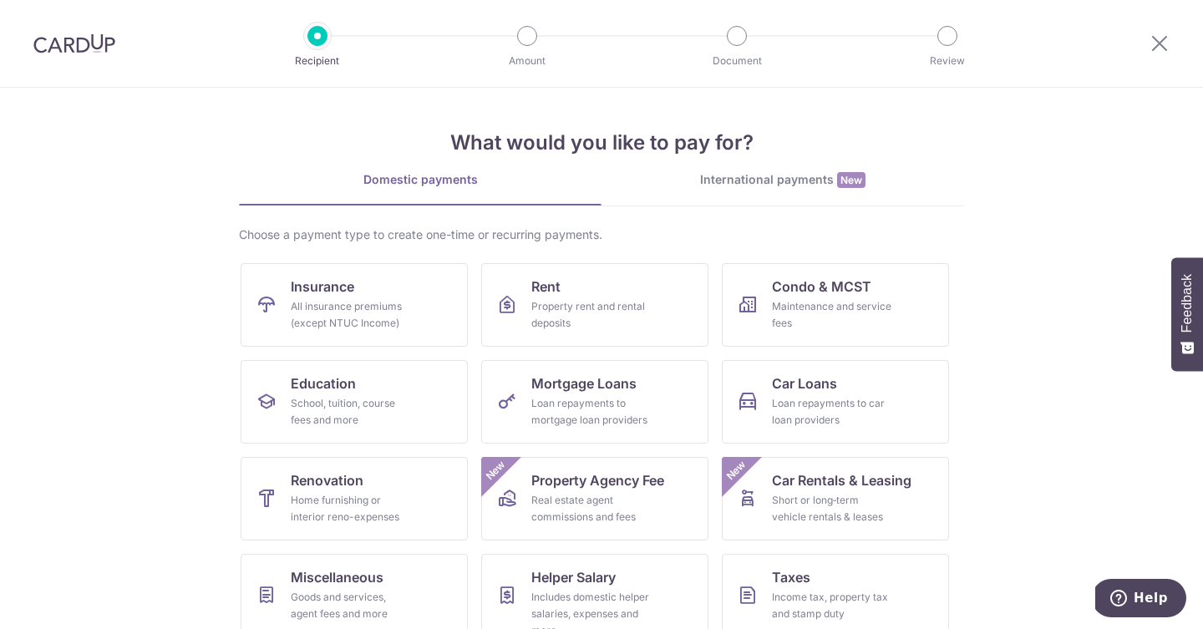
click at [60, 46] on img at bounding box center [74, 43] width 82 height 20
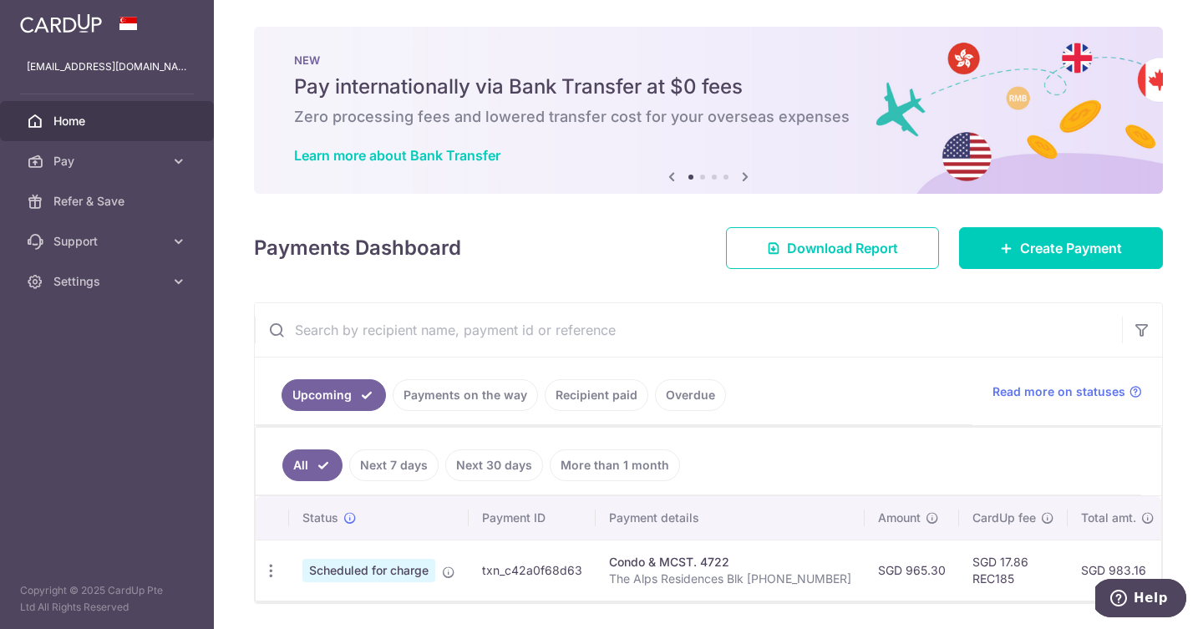
scroll to position [53, 0]
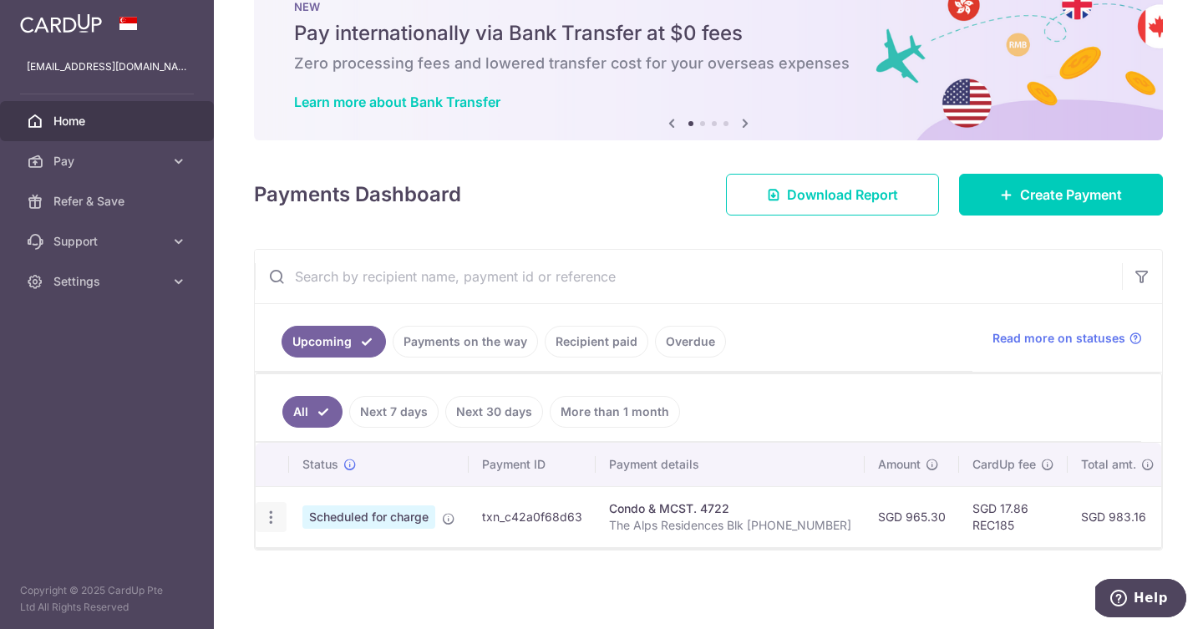
click at [280, 513] on div "Update payment Cancel payment" at bounding box center [271, 517] width 31 height 31
click at [273, 514] on icon "button" at bounding box center [271, 518] width 18 height 18
click at [379, 561] on span "Update payment" at bounding box center [360, 563] width 114 height 20
radio input "true"
type input "965.30"
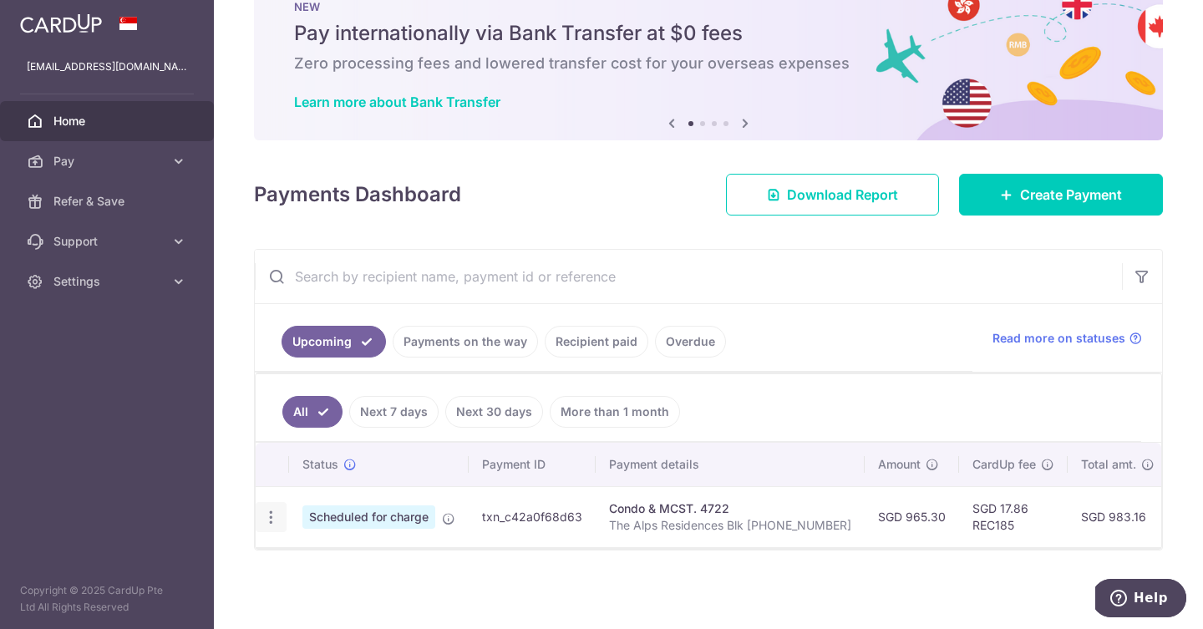
type input "24/10/2025"
type input "The Alps Residences Blk 113 02-39"
type input "REC185"
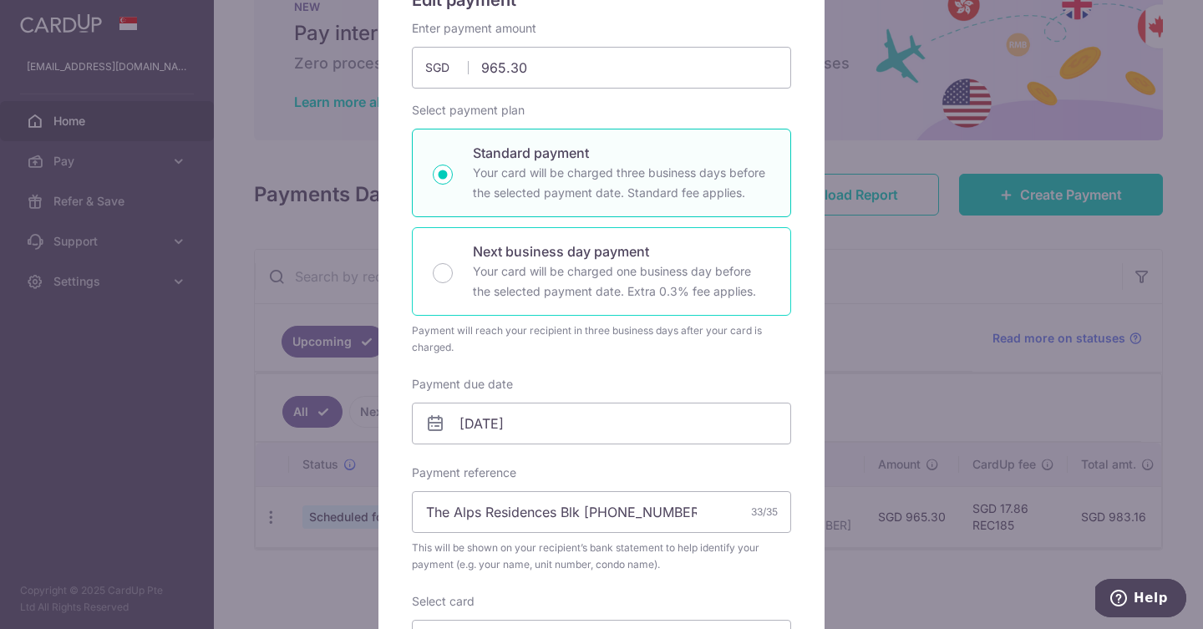
scroll to position [407, 0]
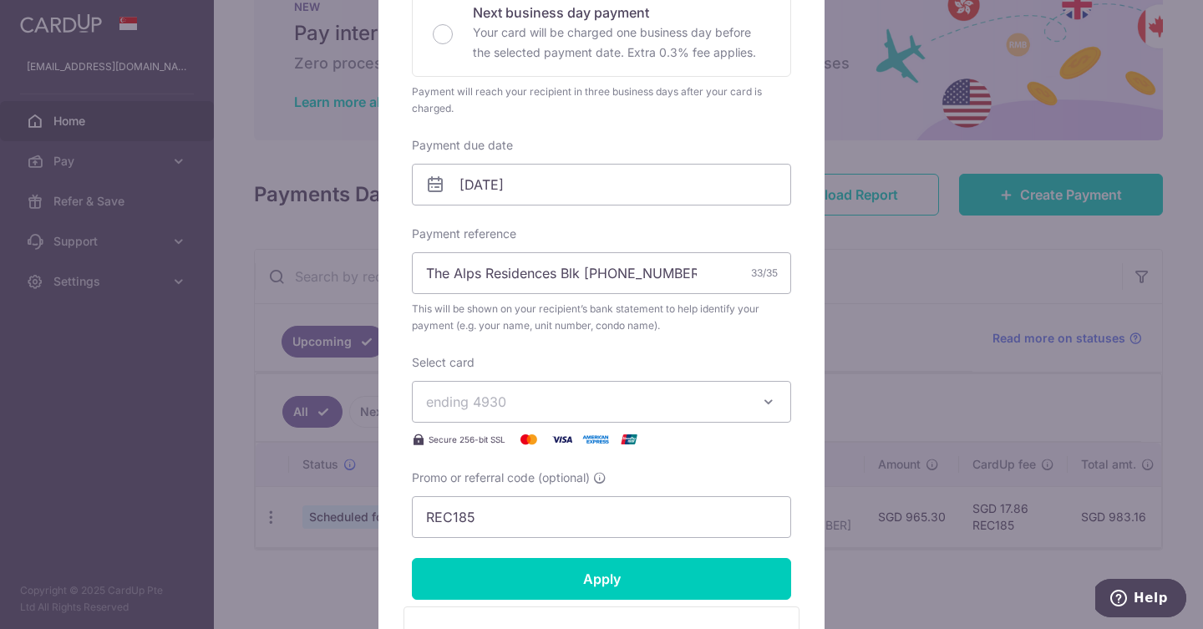
click at [572, 392] on span "ending 4930" at bounding box center [586, 402] width 321 height 20
click at [554, 511] on span "**** 7089" at bounding box center [601, 521] width 351 height 20
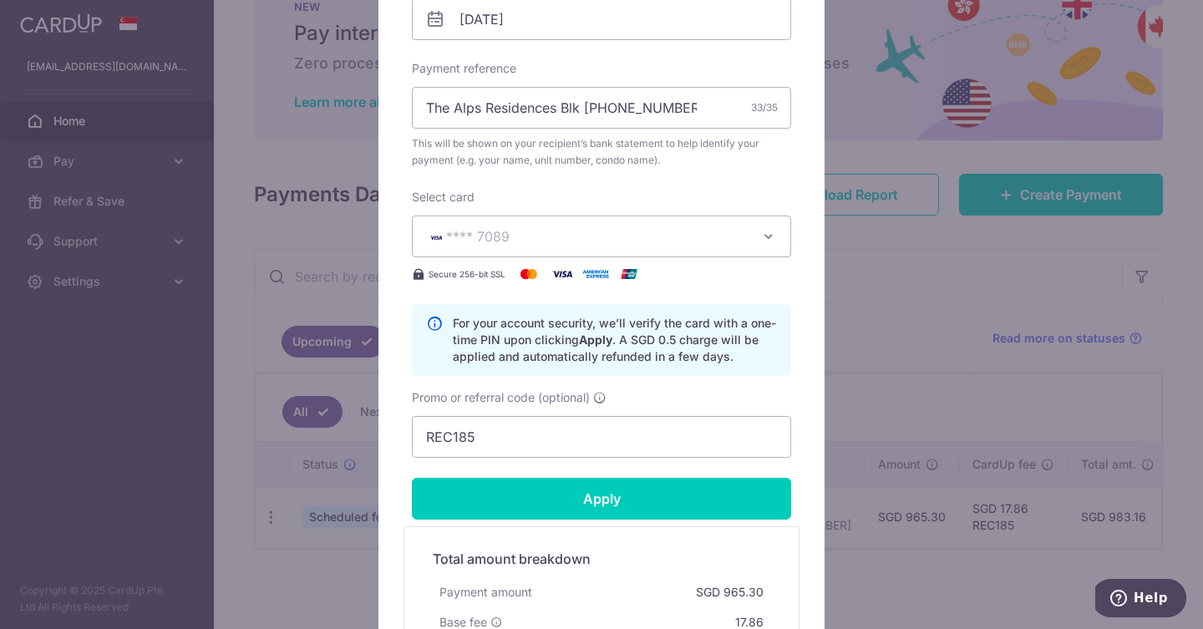
scroll to position [559, 0]
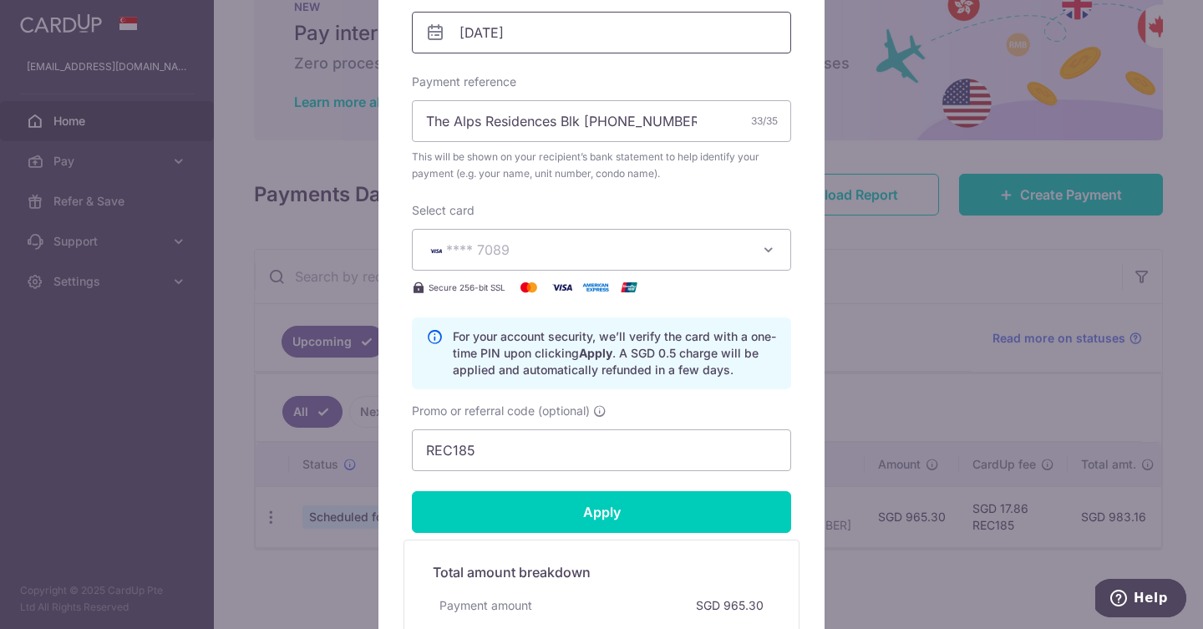
click at [496, 38] on input "24/10/2025" at bounding box center [601, 33] width 379 height 42
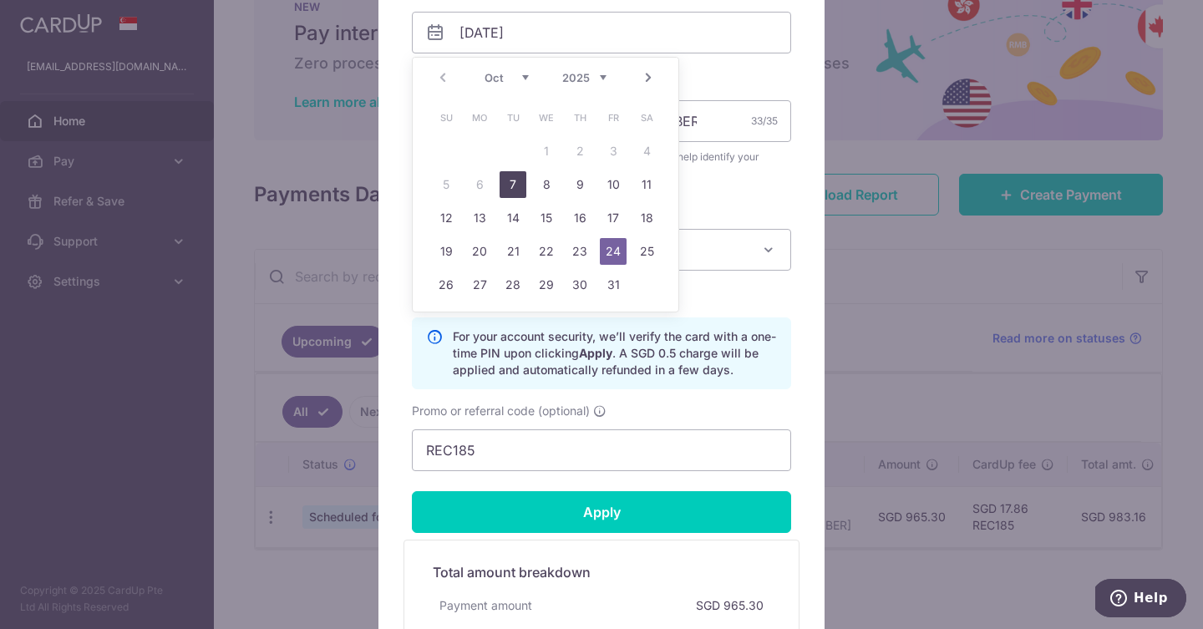
click at [518, 187] on link "7" at bounding box center [513, 184] width 27 height 27
type input "[DATE]"
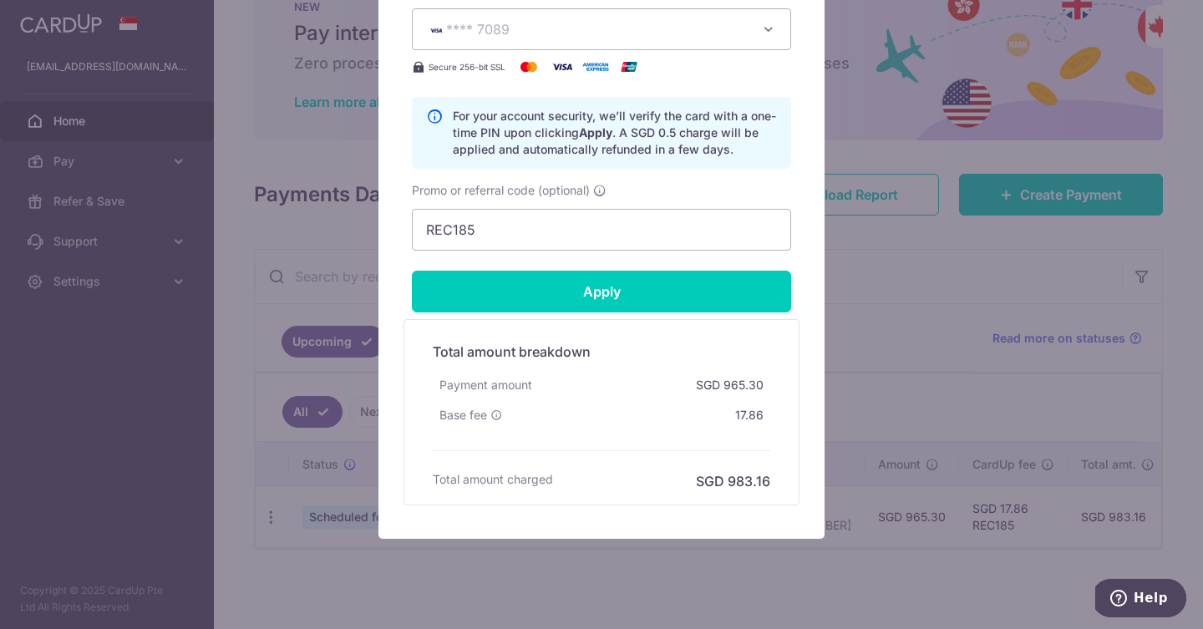
scroll to position [827, 0]
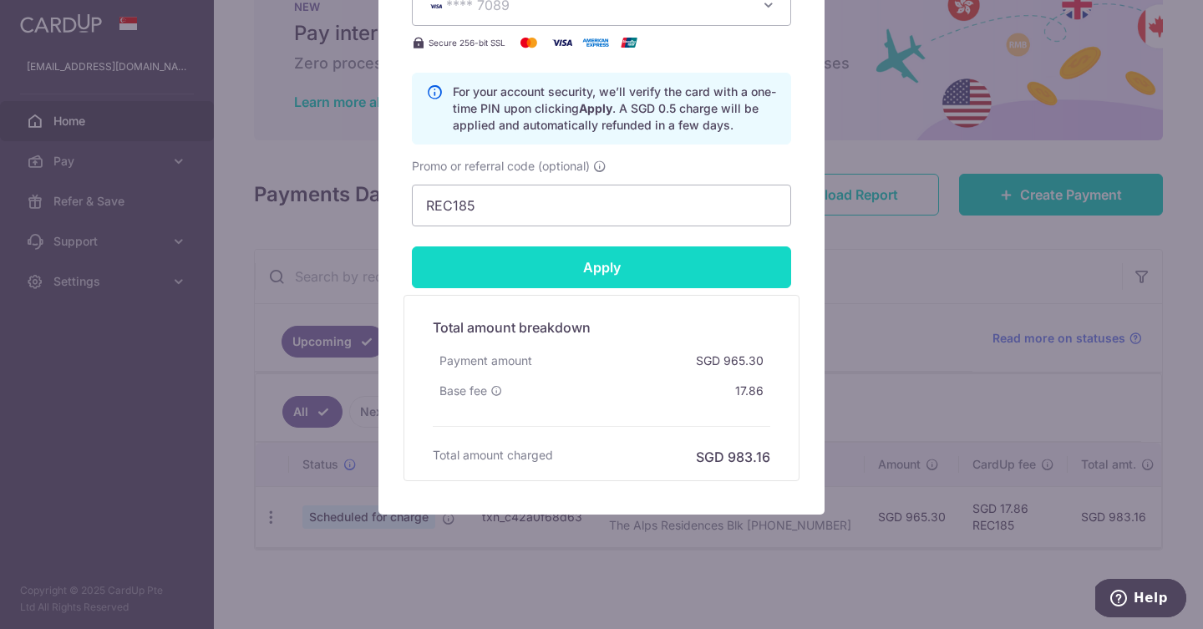
click at [619, 266] on input "Apply" at bounding box center [601, 267] width 379 height 42
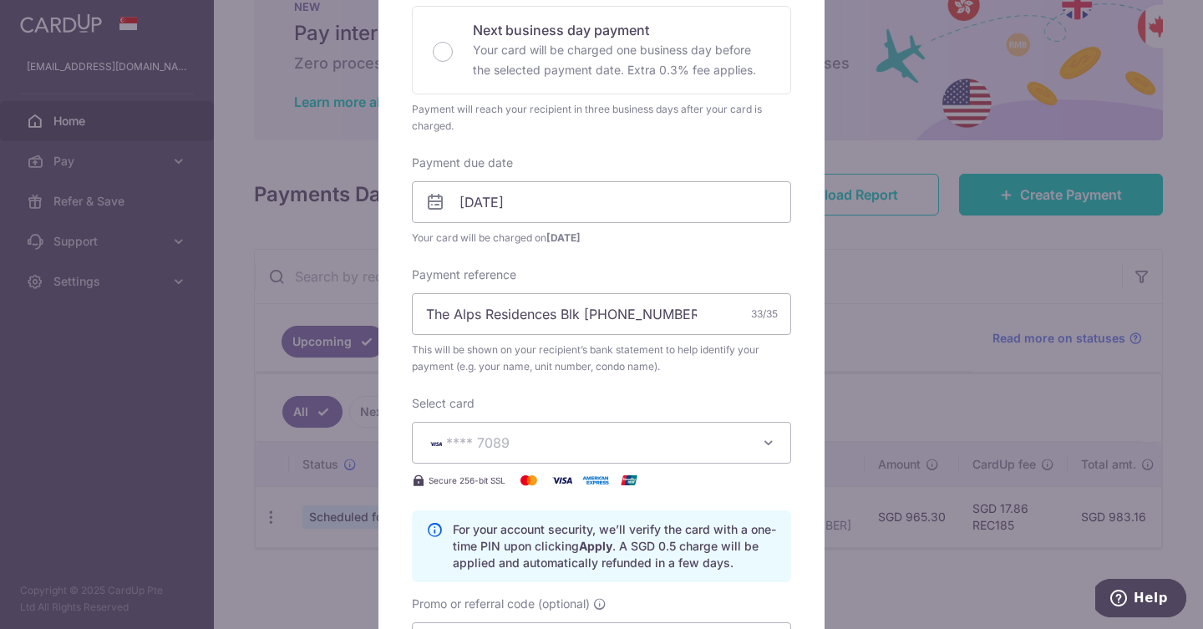
scroll to position [729, 0]
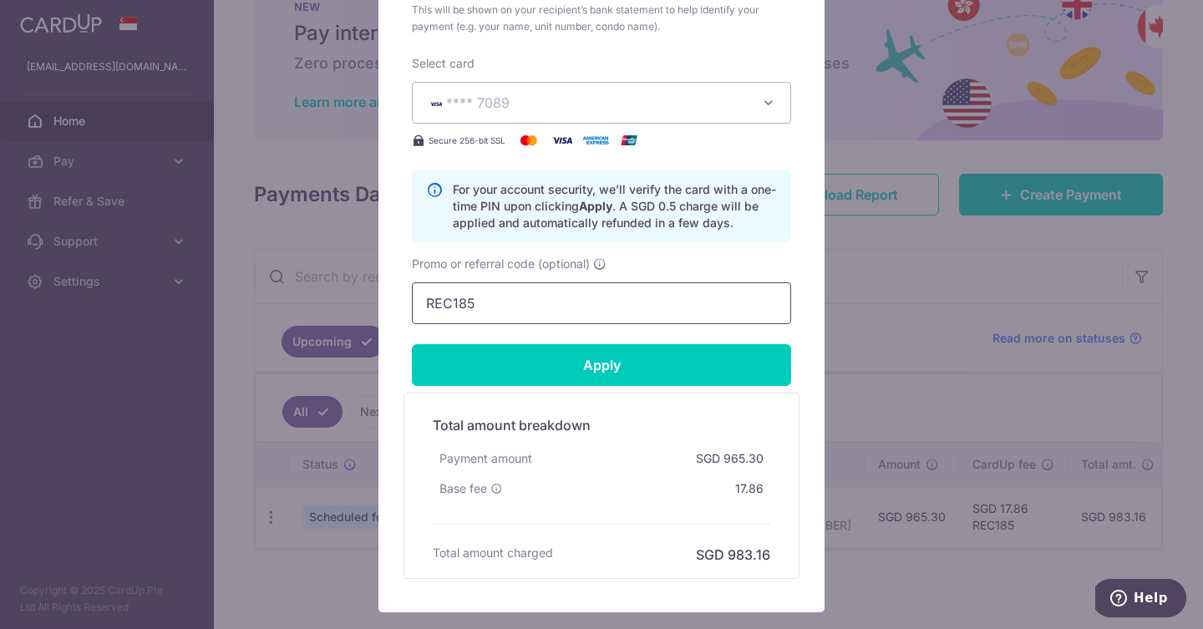
type input "Successfully Applied"
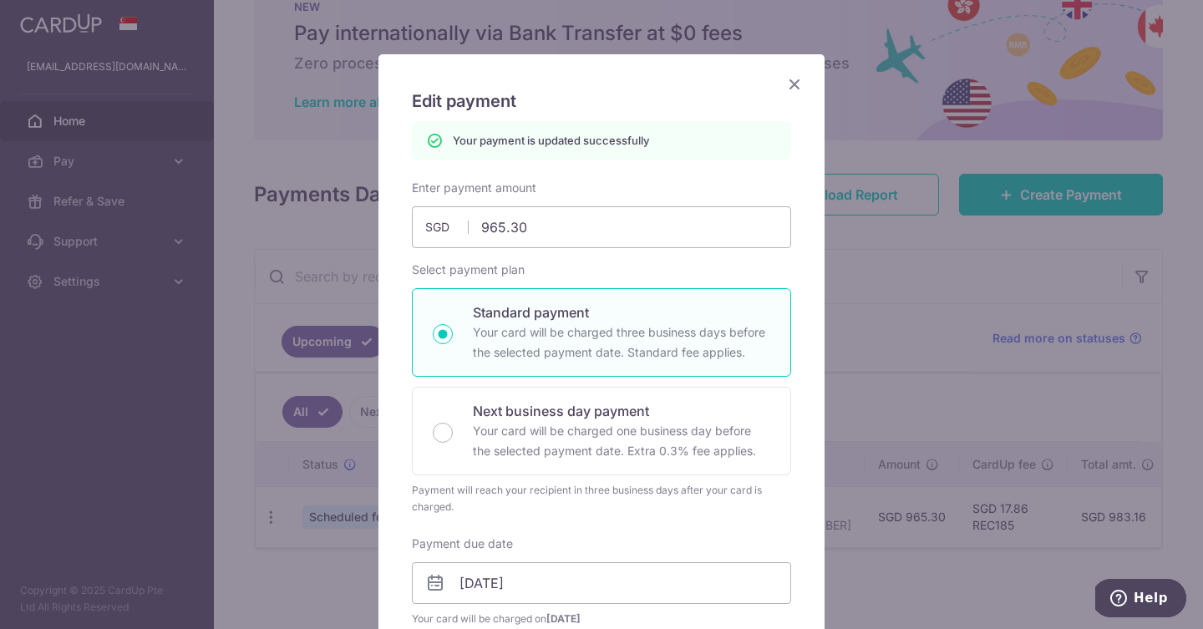
scroll to position [0, 0]
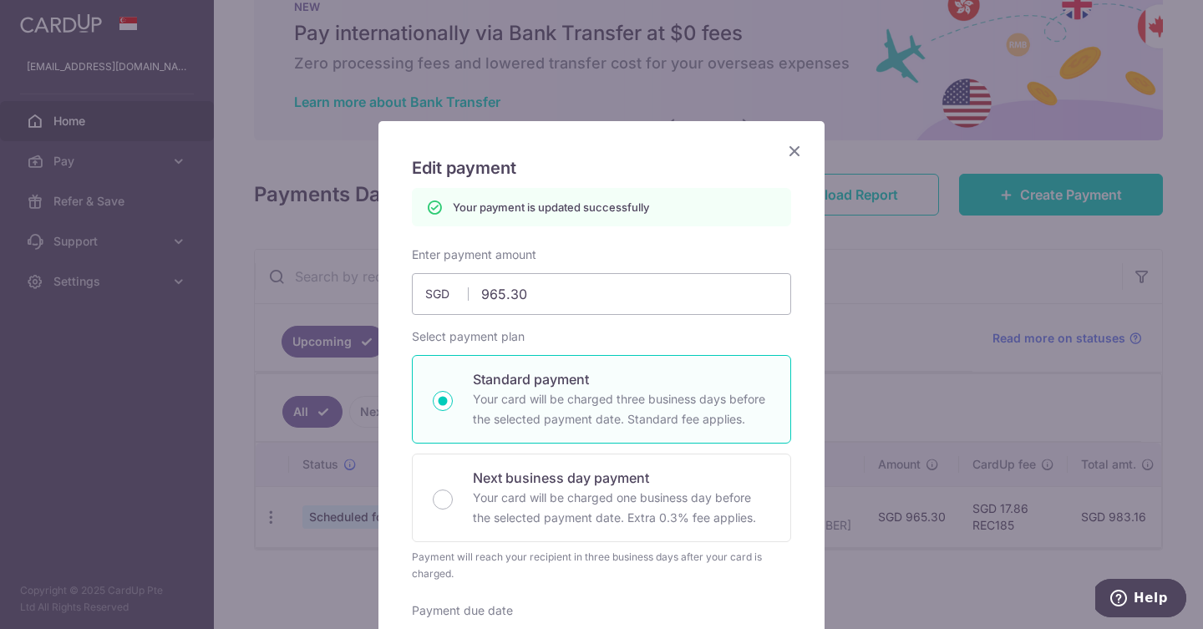
click at [803, 160] on icon "Close" at bounding box center [795, 150] width 20 height 21
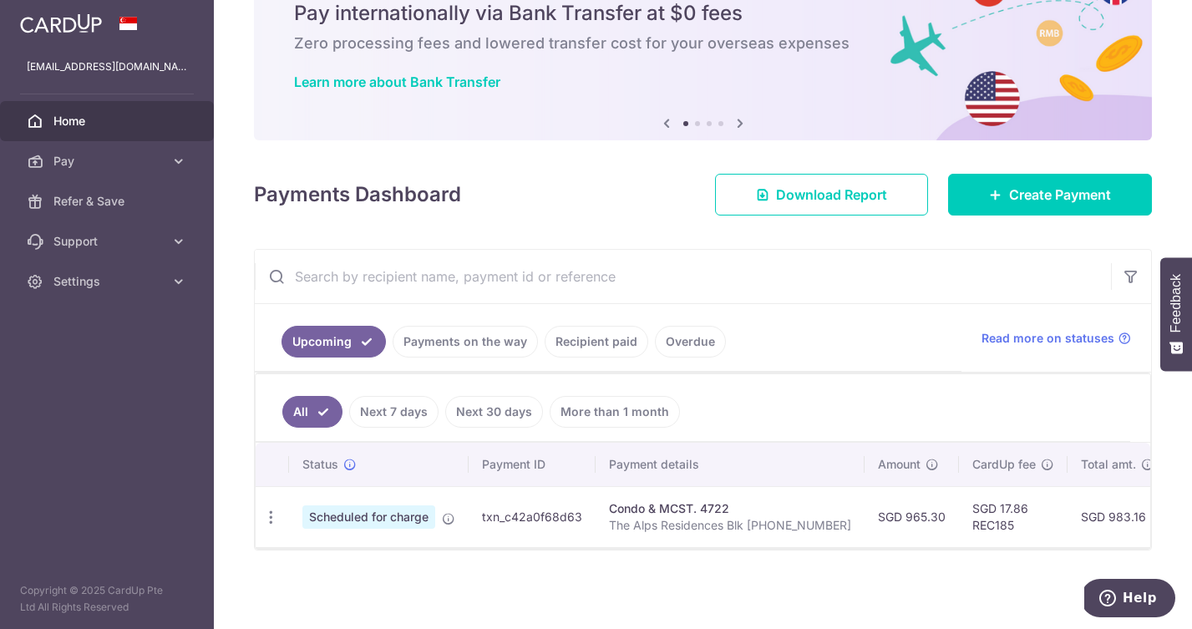
scroll to position [53, 0]
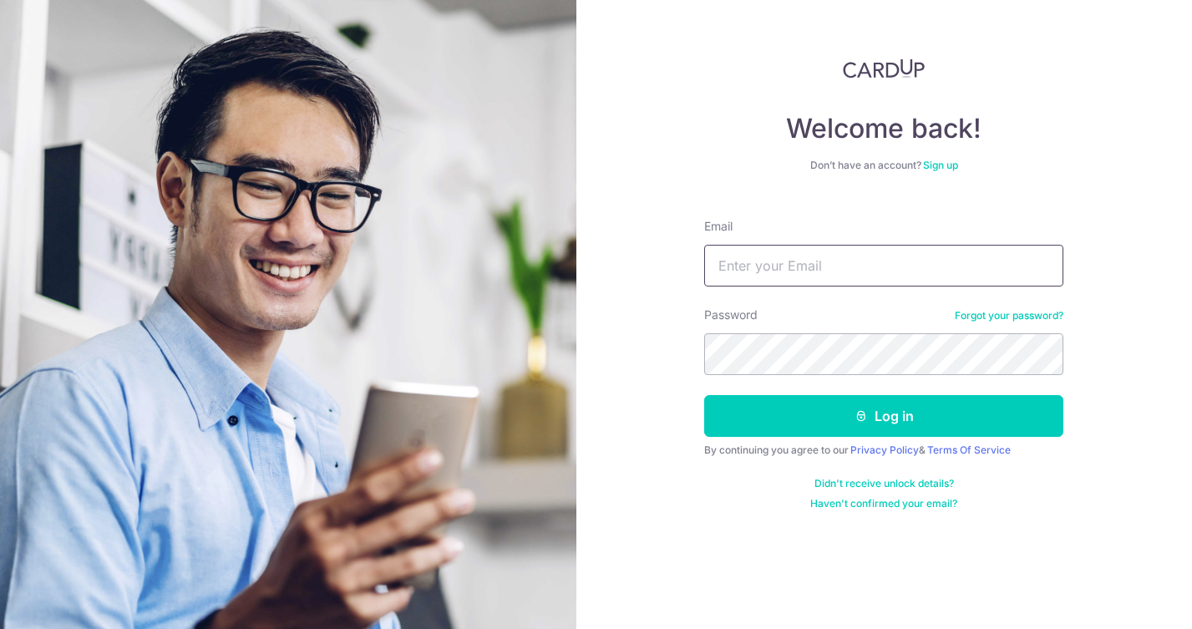
click at [773, 257] on input "Email" at bounding box center [883, 266] width 359 height 42
type input "angmengxuan@hotmail.com"
click at [704, 395] on button "Log in" at bounding box center [883, 416] width 359 height 42
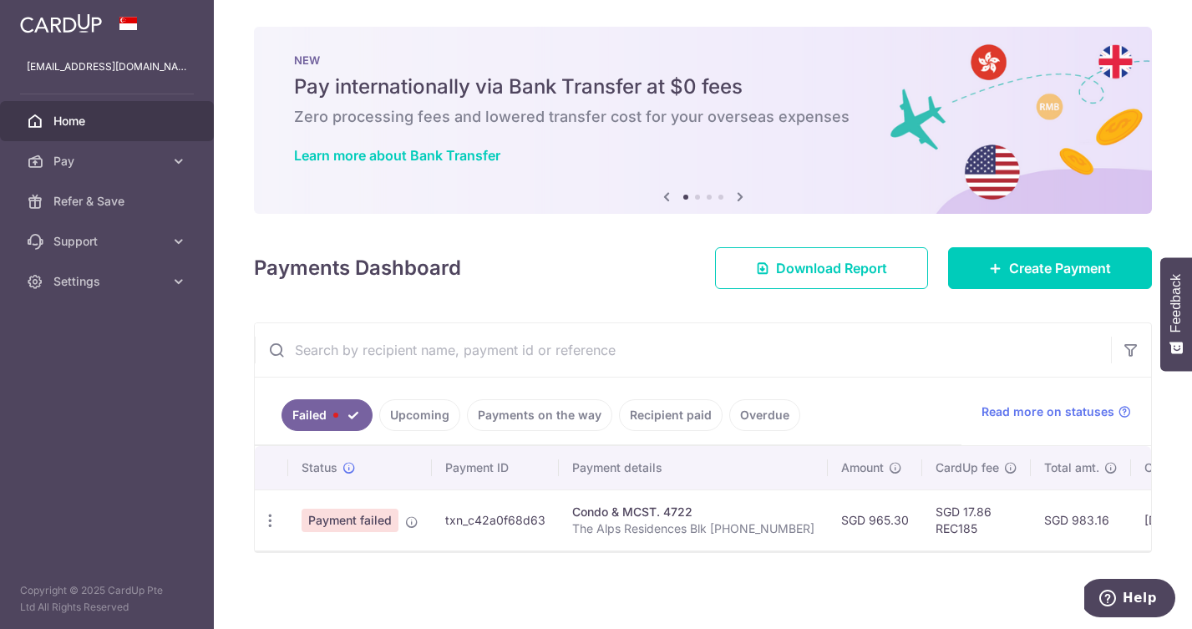
scroll to position [3, 0]
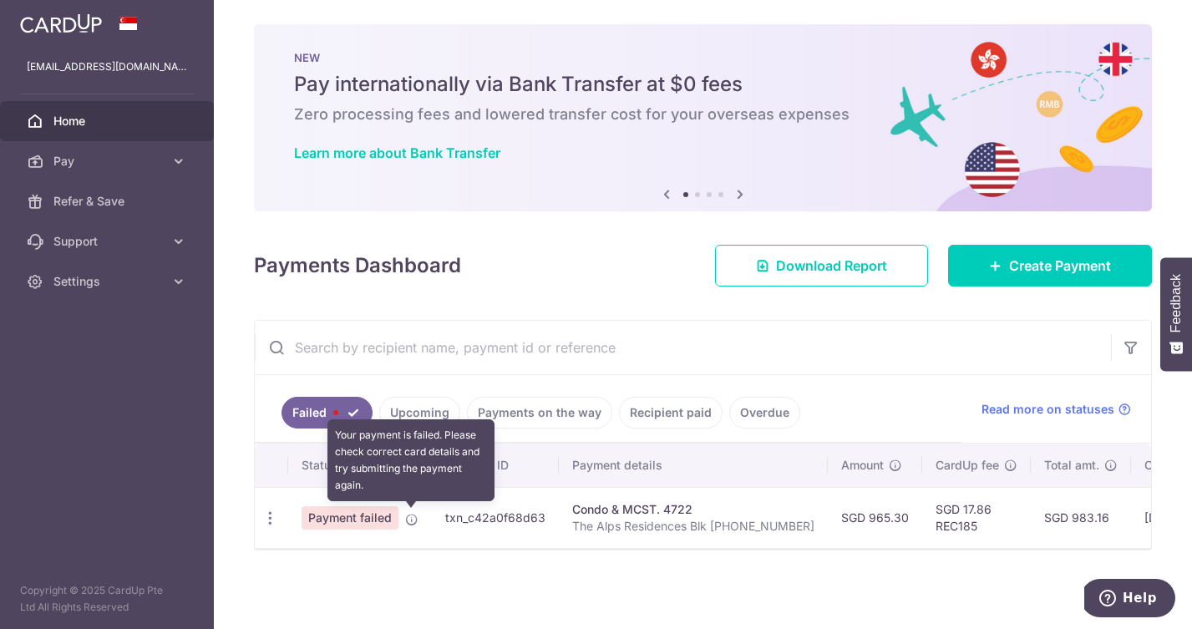
click at [412, 520] on icon at bounding box center [411, 519] width 13 height 13
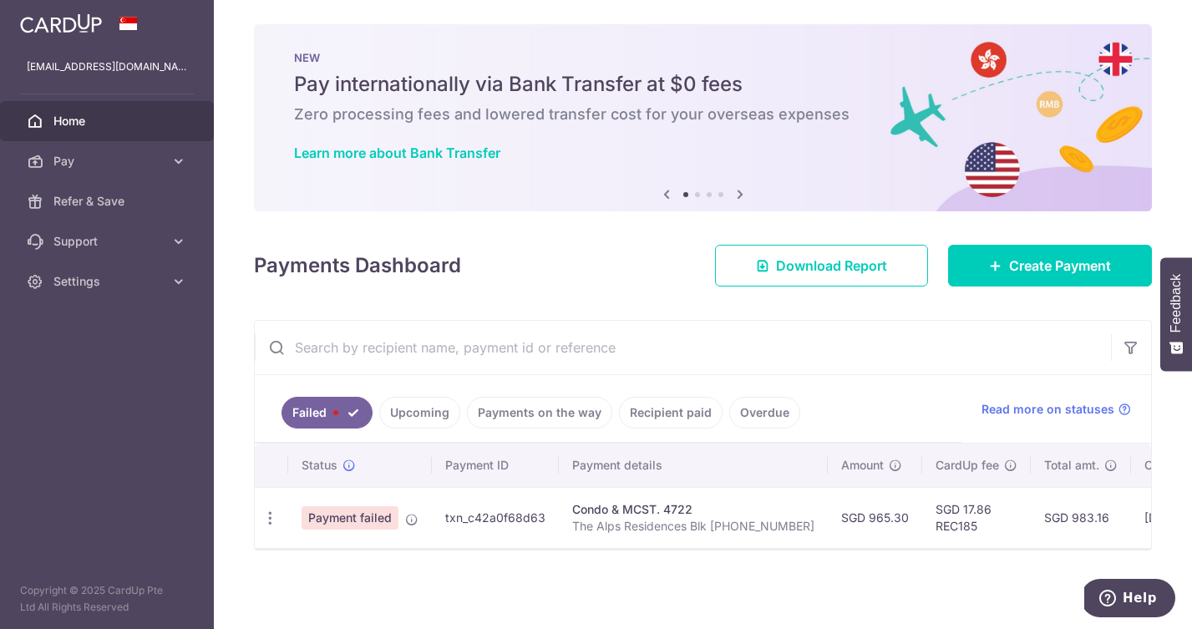
click at [375, 520] on span "Payment failed" at bounding box center [350, 517] width 97 height 23
click at [273, 516] on icon "button" at bounding box center [271, 519] width 18 height 18
click at [316, 563] on span "Update payment" at bounding box center [359, 564] width 114 height 20
radio input "true"
type input "965.30"
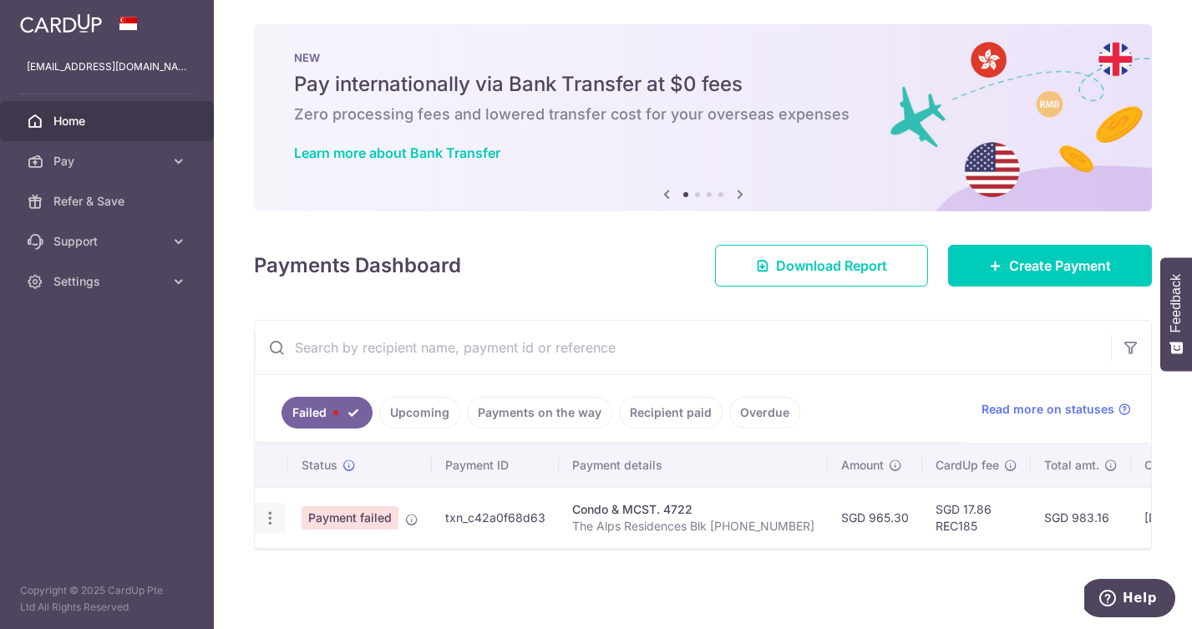
type input "The Alps Residences Blk [PHONE_NUMBER]"
type input "REC185"
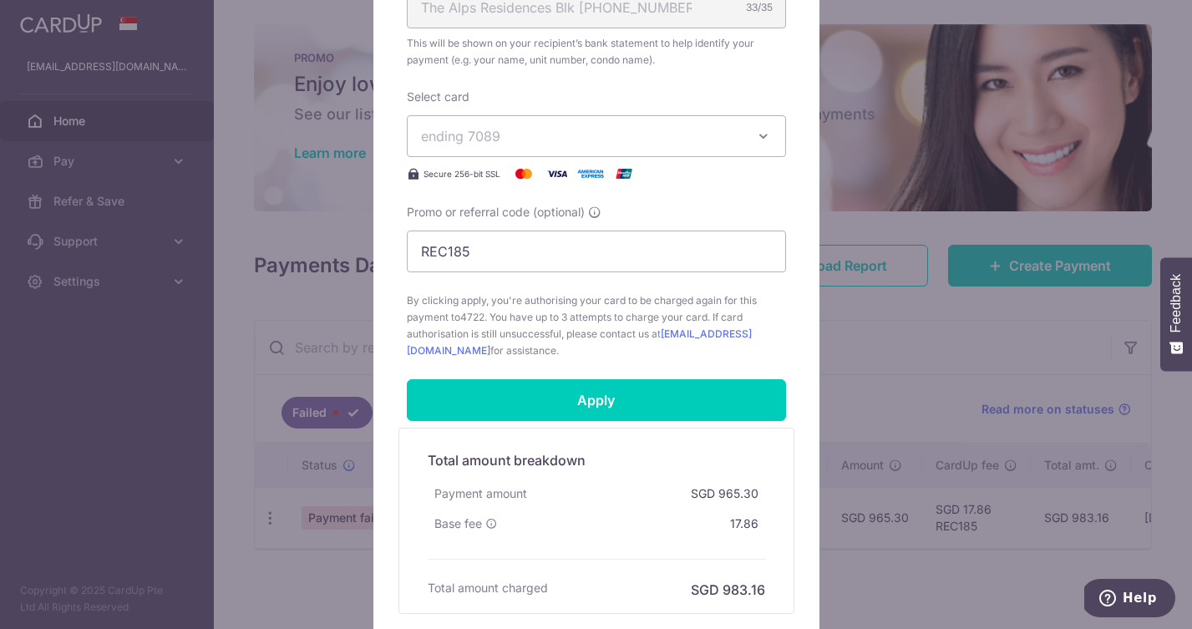
scroll to position [724, 0]
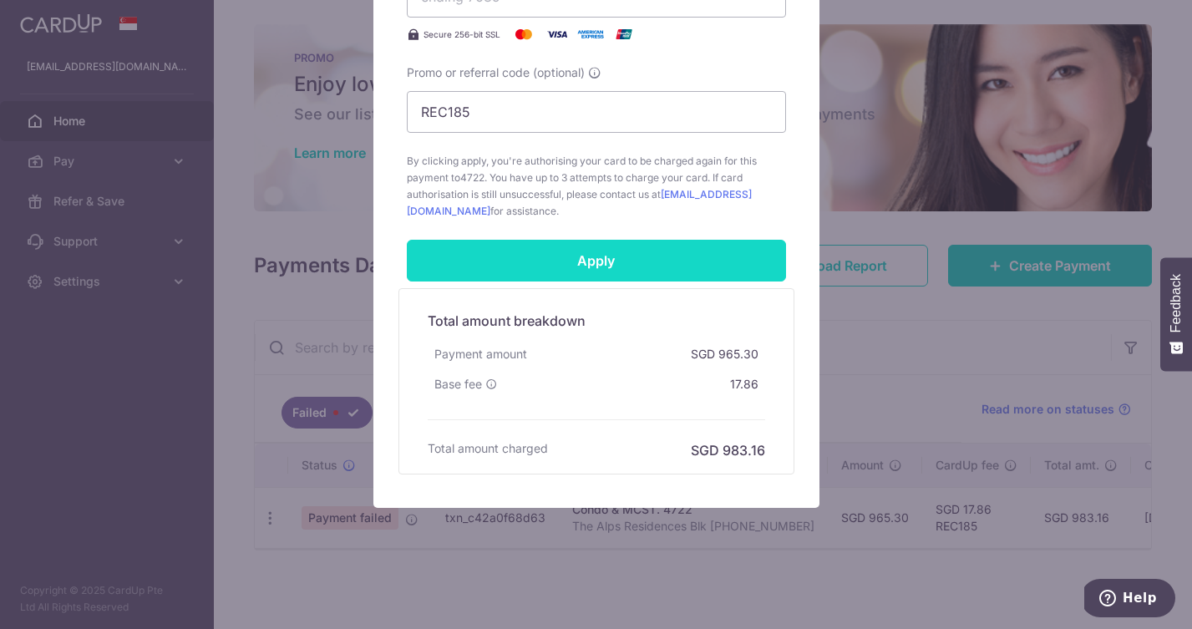
click at [602, 254] on input "Apply" at bounding box center [596, 261] width 379 height 42
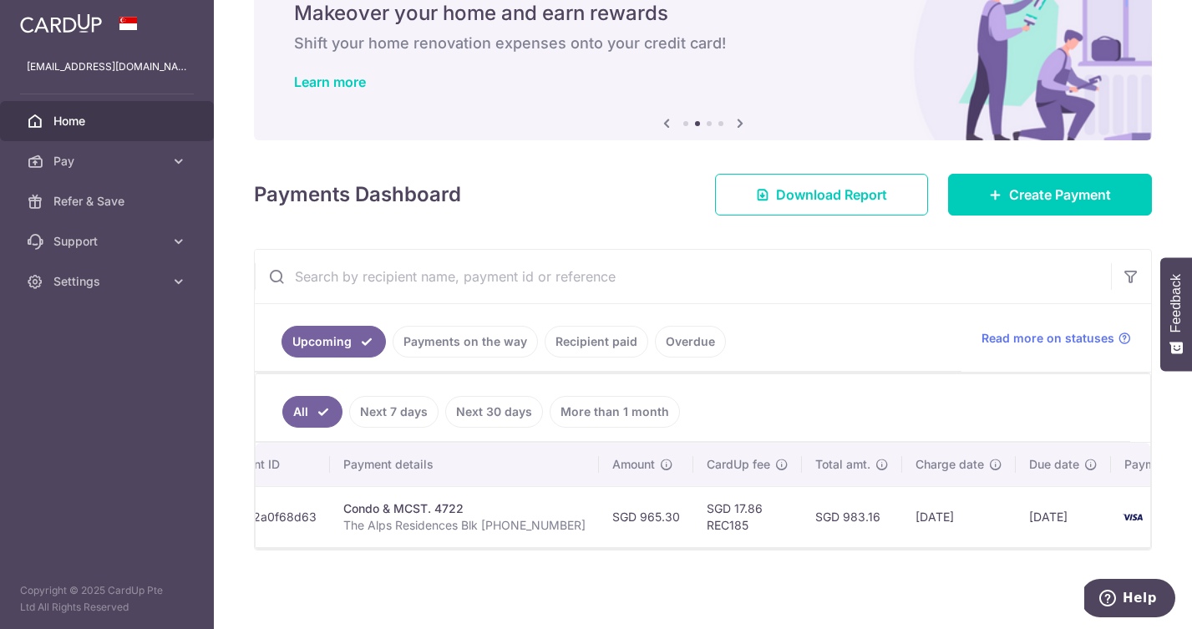
scroll to position [0, 239]
